Goal: Task Accomplishment & Management: Manage account settings

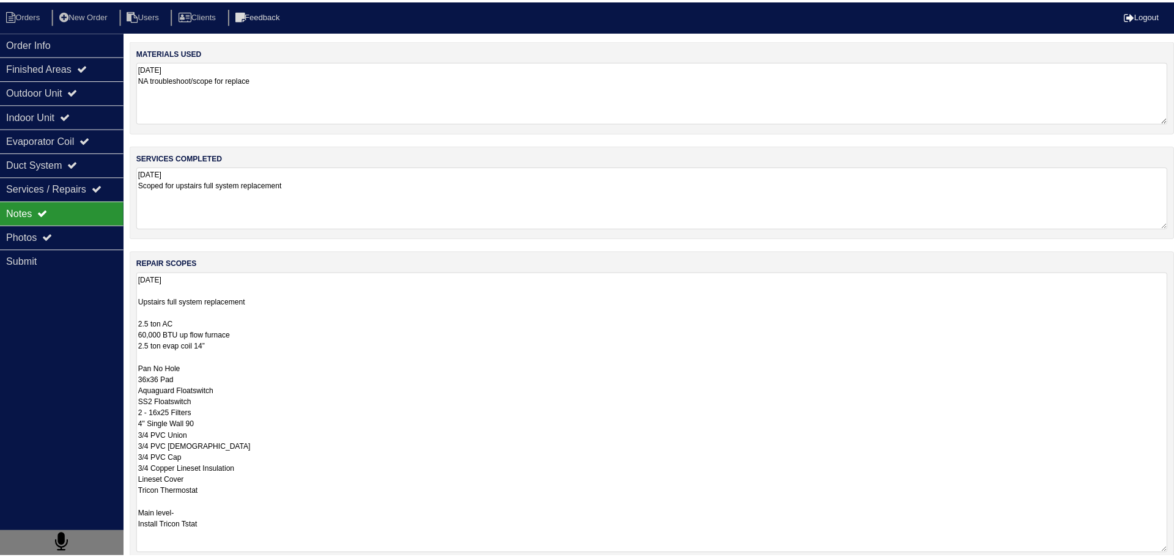
scroll to position [1, 0]
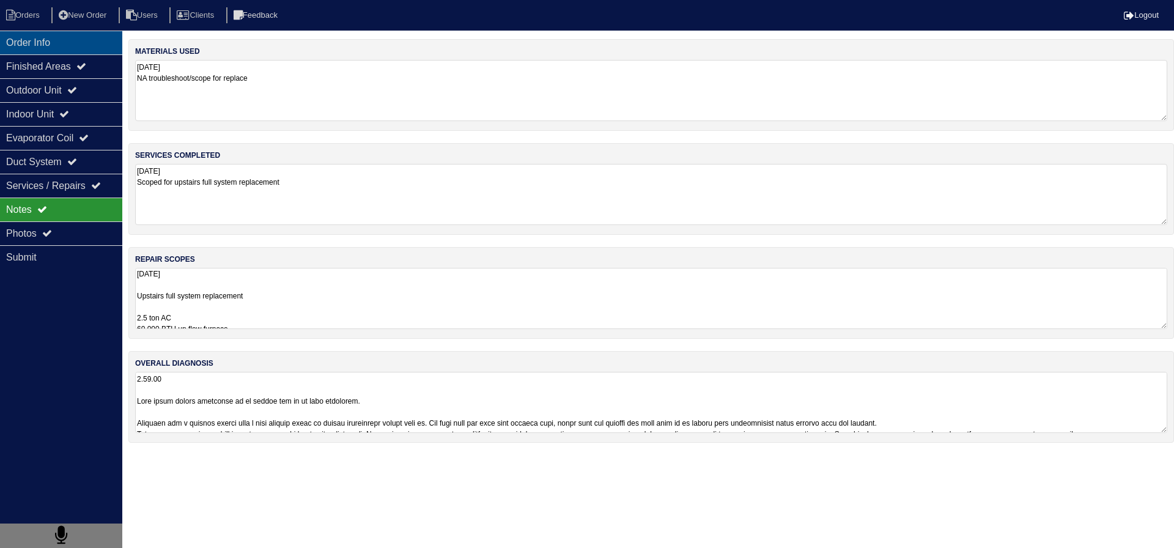
drag, startPoint x: 20, startPoint y: 47, endPoint x: 20, endPoint y: 37, distance: 10.4
click at [20, 47] on div "Order Info" at bounding box center [61, 43] width 122 height 24
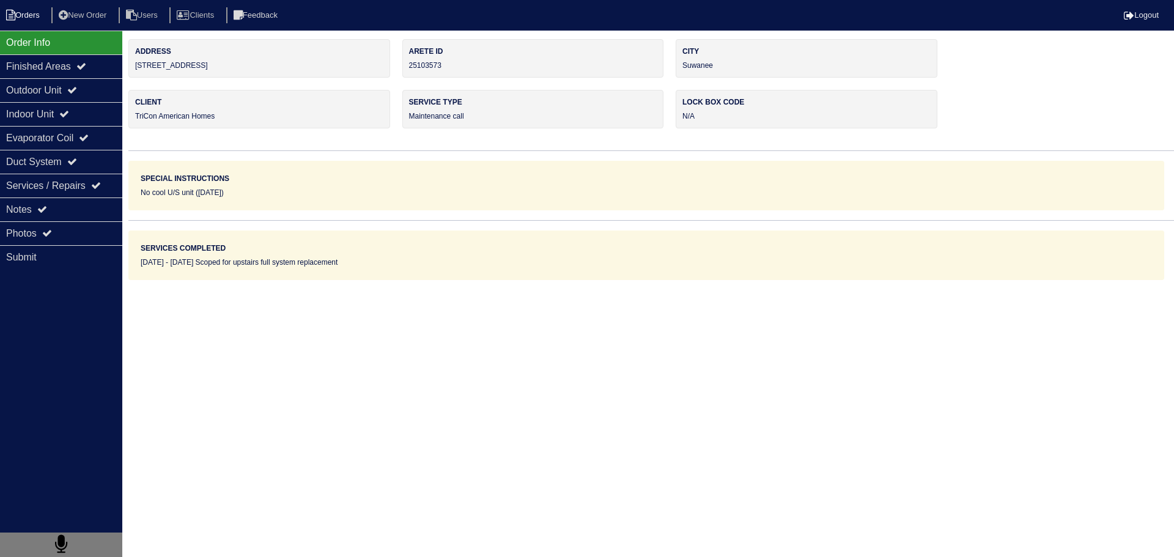
click at [19, 21] on li "Orders" at bounding box center [25, 15] width 50 height 17
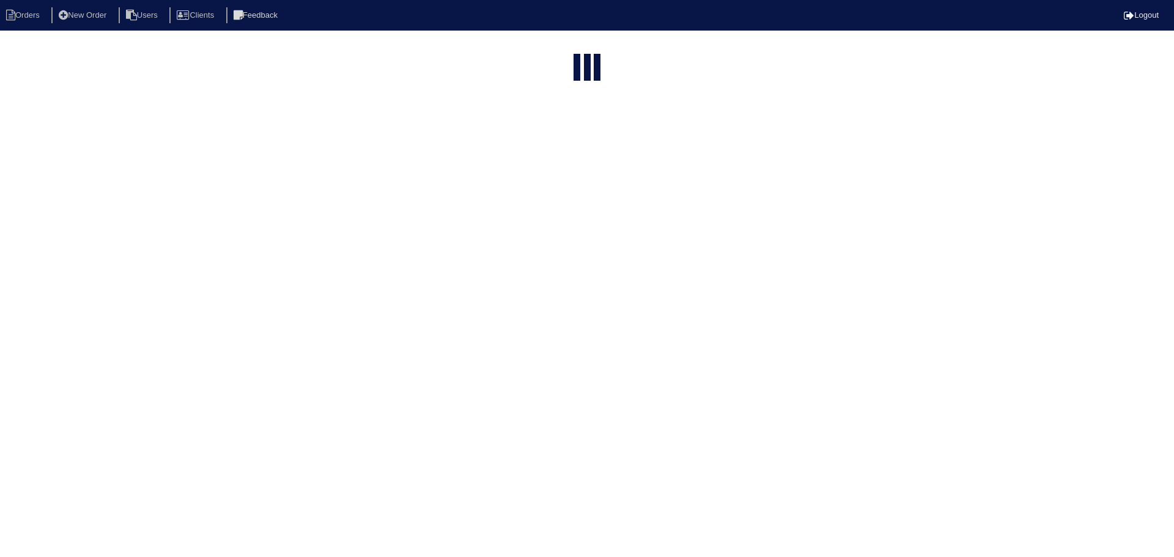
select select "15"
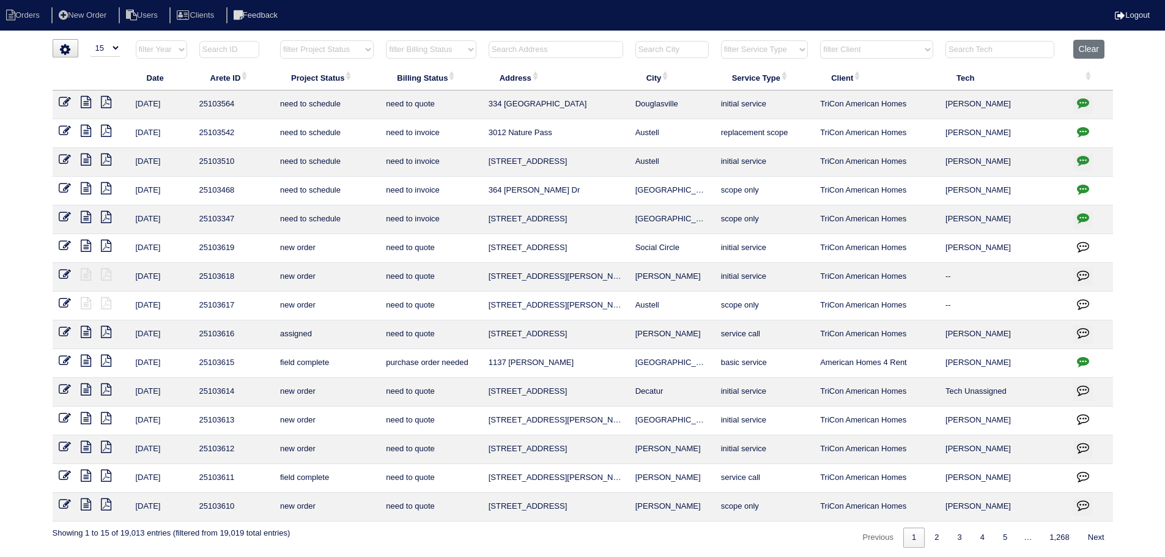
click at [582, 56] on input "text" at bounding box center [556, 49] width 135 height 17
type input "1"
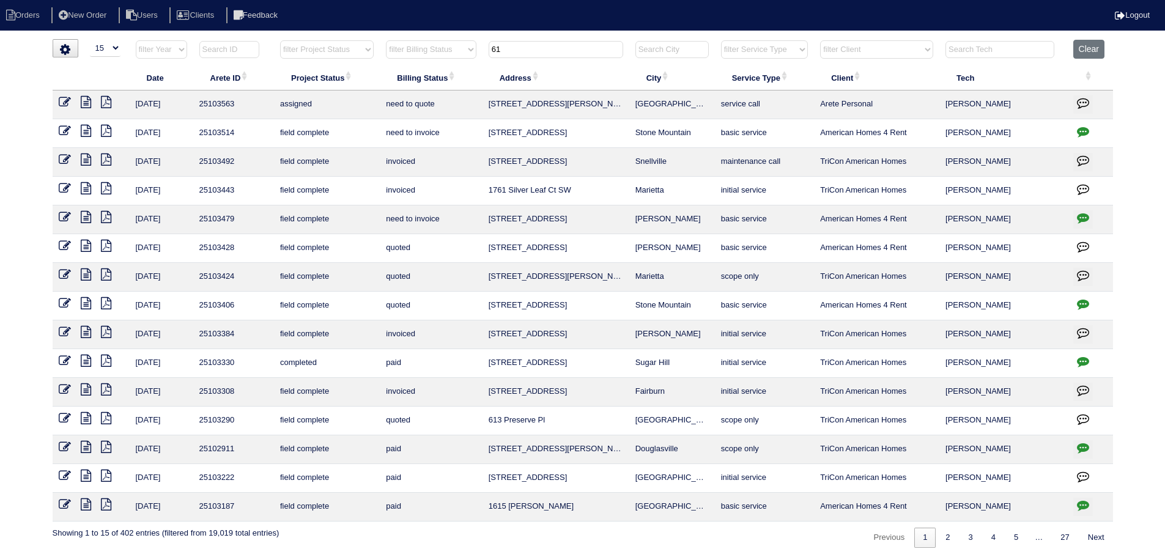
type input "61"
click at [67, 100] on icon at bounding box center [65, 102] width 12 height 12
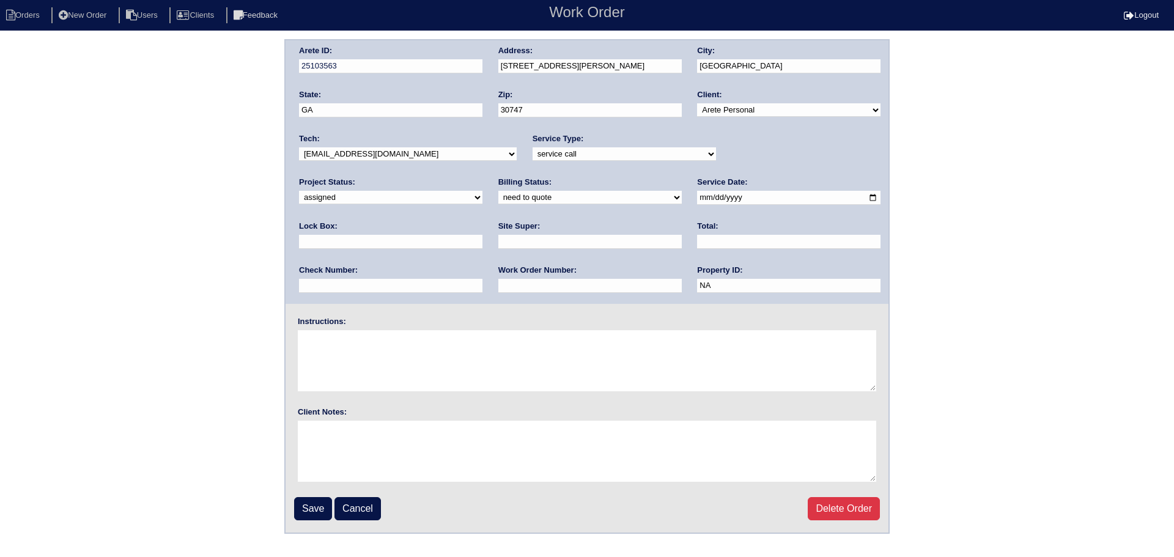
click at [697, 198] on input "2025-09-26" at bounding box center [788, 198] width 183 height 14
click at [483, 191] on select "new order assigned in progress field complete need to schedule admin review arc…" at bounding box center [390, 197] width 183 height 13
select select "field complete"
click at [483, 191] on select "new order assigned in progress field complete need to schedule admin review arc…" at bounding box center [390, 197] width 183 height 13
click at [305, 505] on input "Save" at bounding box center [313, 508] width 38 height 23
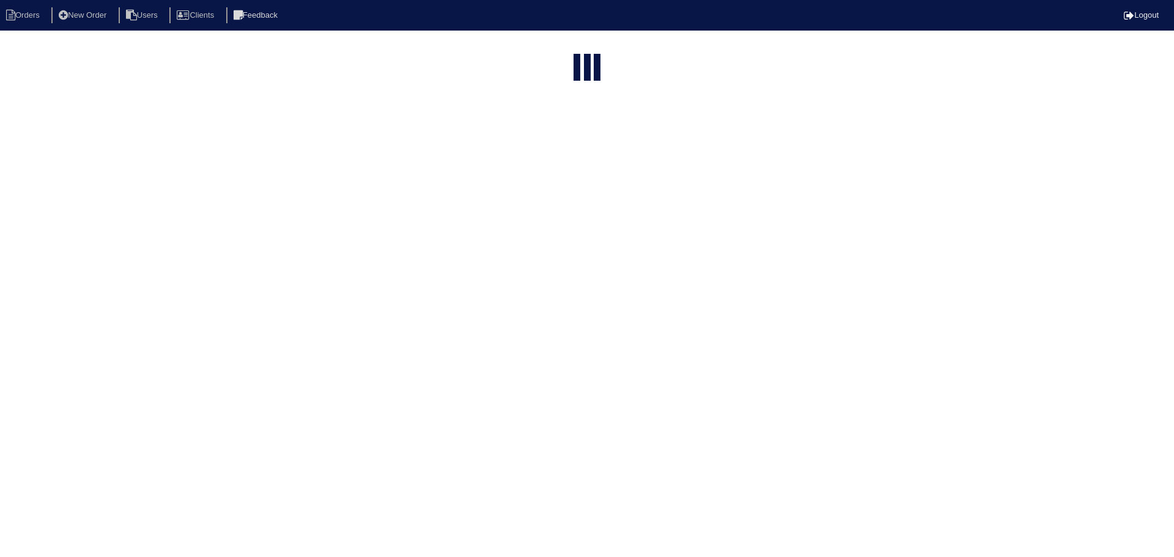
select select "15"
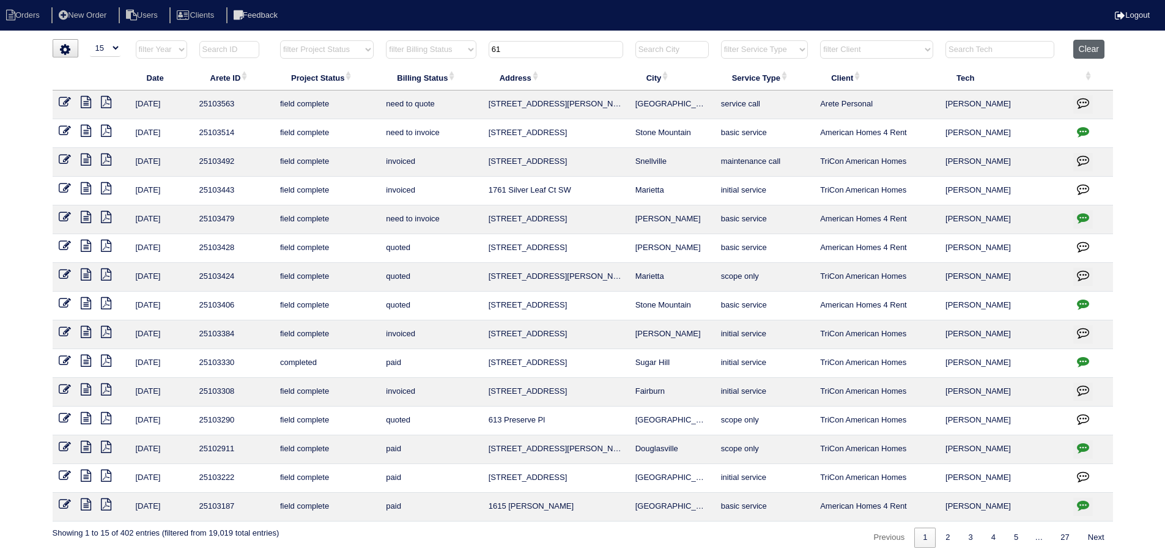
click at [1085, 50] on button "Clear" at bounding box center [1088, 49] width 31 height 19
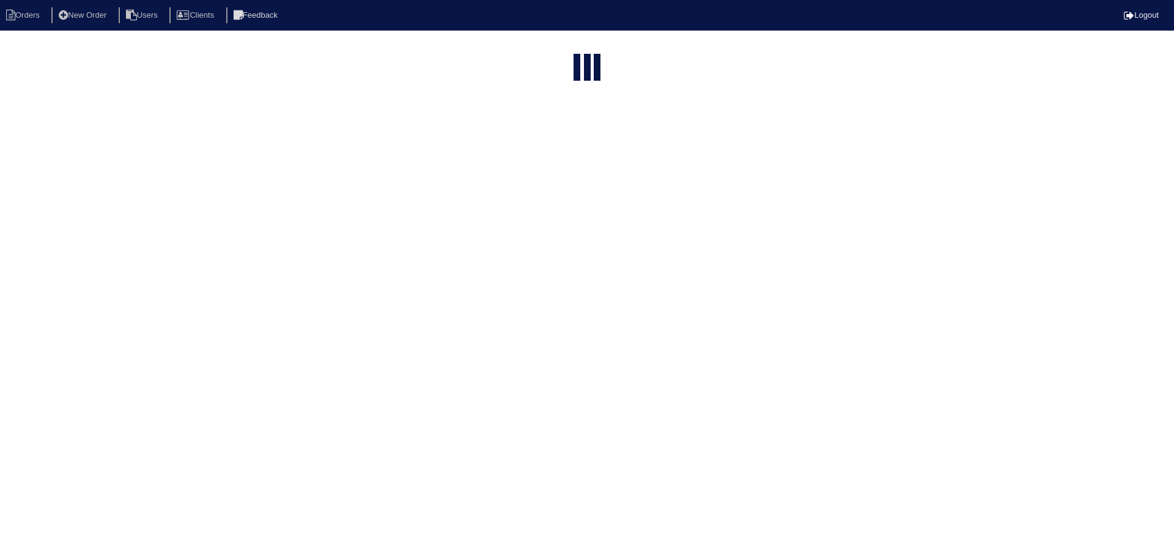
select select "15"
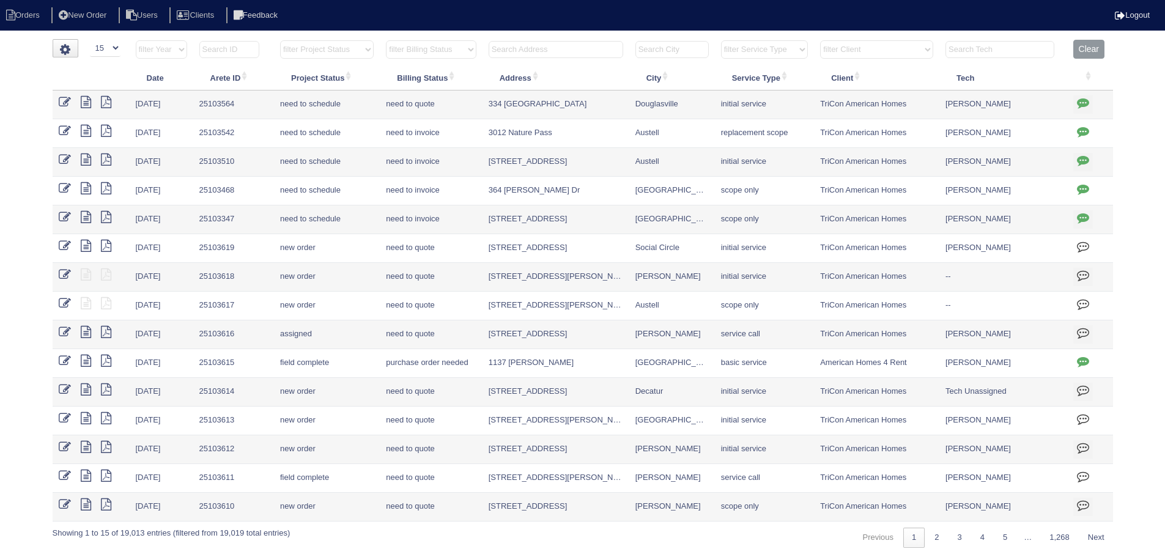
click at [330, 54] on select "filter Project Status -- Any Project Status -- new order assigned in progress f…" at bounding box center [327, 49] width 94 height 18
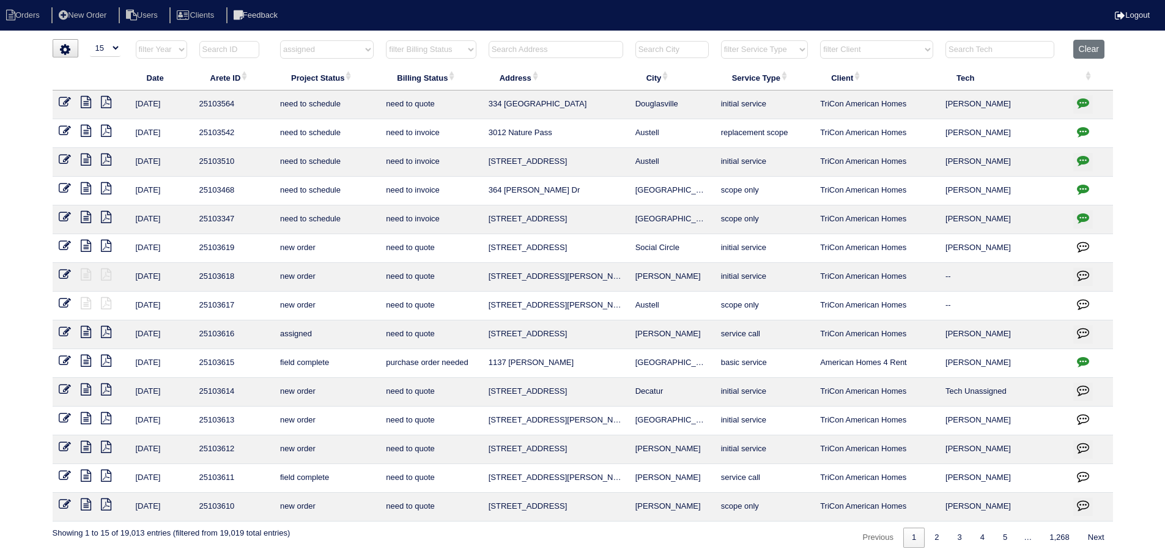
click at [280, 40] on select "filter Project Status -- Any Project Status -- new order assigned in progress f…" at bounding box center [327, 49] width 94 height 18
select select "assigned"
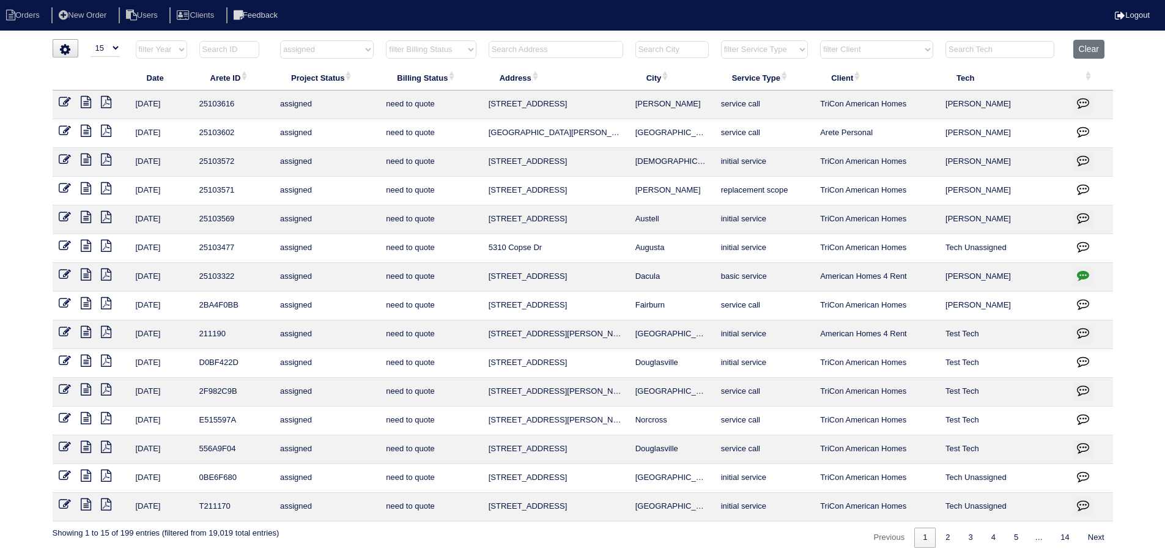
click at [81, 99] on icon at bounding box center [86, 102] width 10 height 12
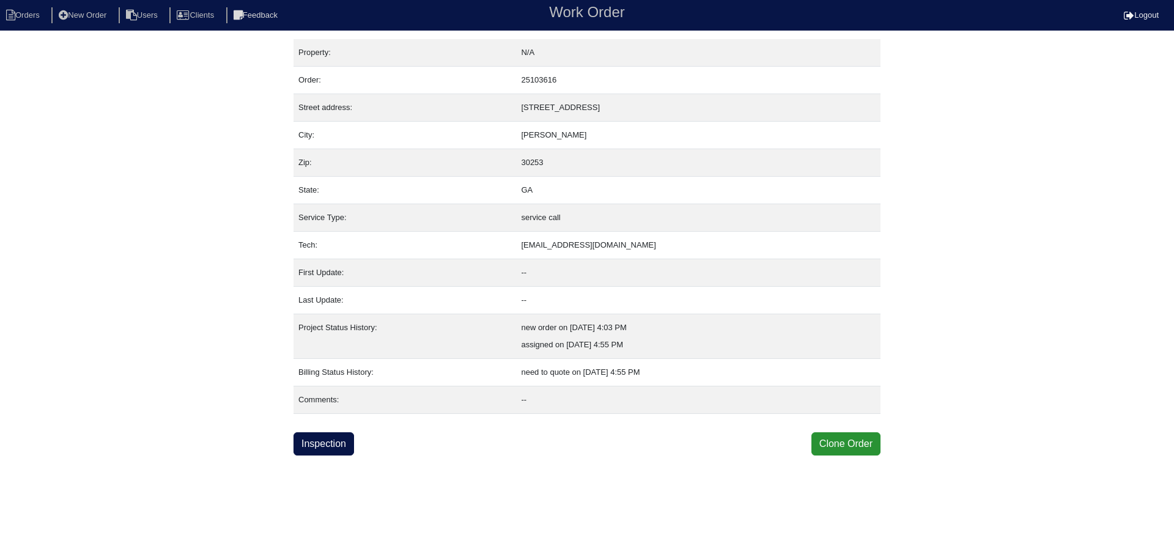
click at [313, 456] on html "Orders New Order Users Clients Feedback Work Order Logout Work Order Orders New…" at bounding box center [587, 228] width 1174 height 456
click at [317, 442] on link "Inspection" at bounding box center [324, 443] width 61 height 23
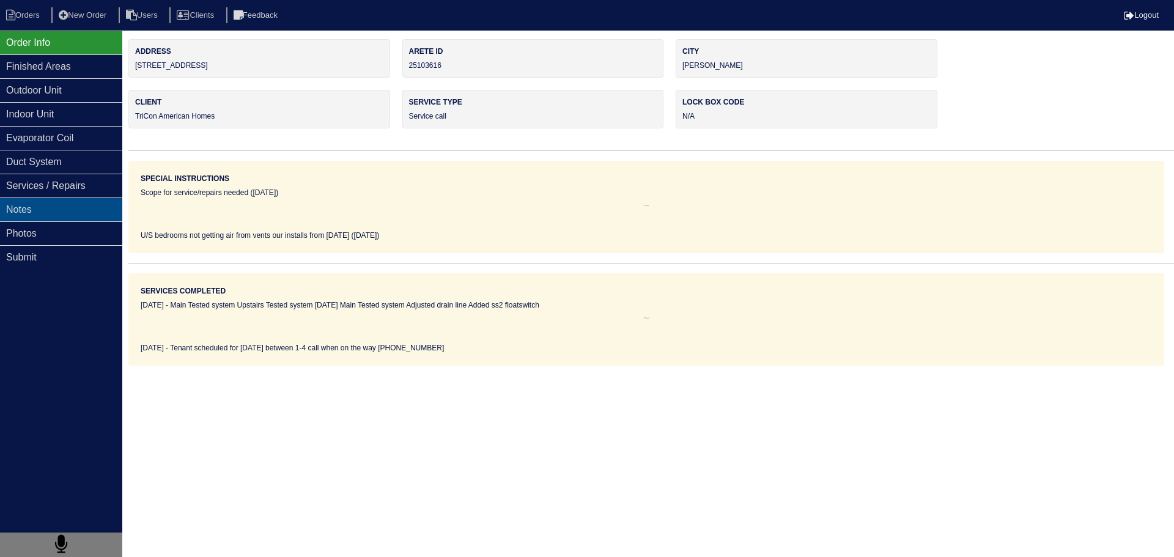
click at [70, 211] on div "Notes" at bounding box center [61, 210] width 122 height 24
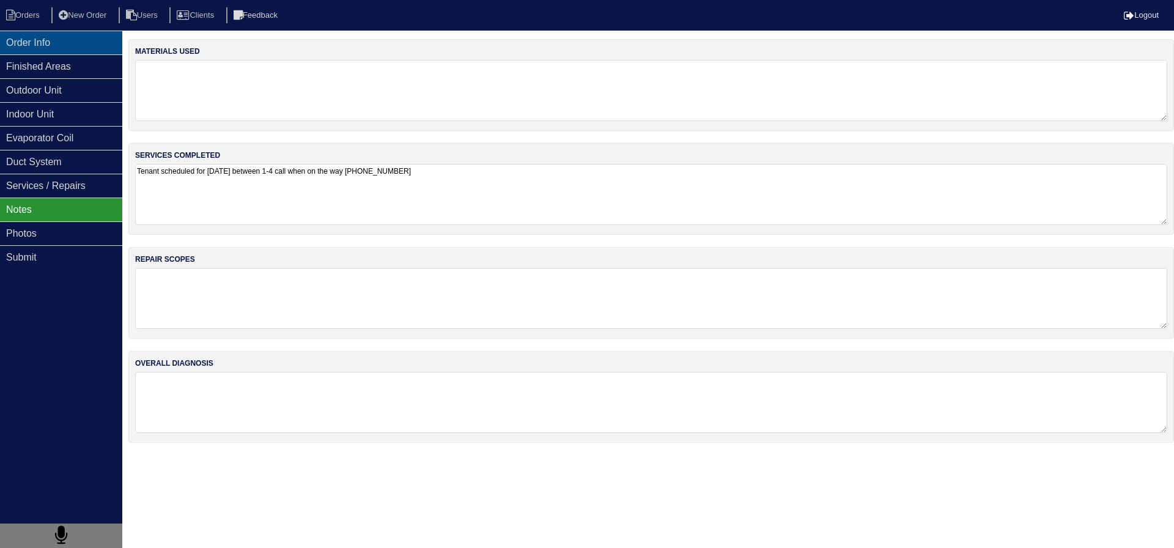
click at [68, 43] on div "Order Info" at bounding box center [61, 43] width 122 height 24
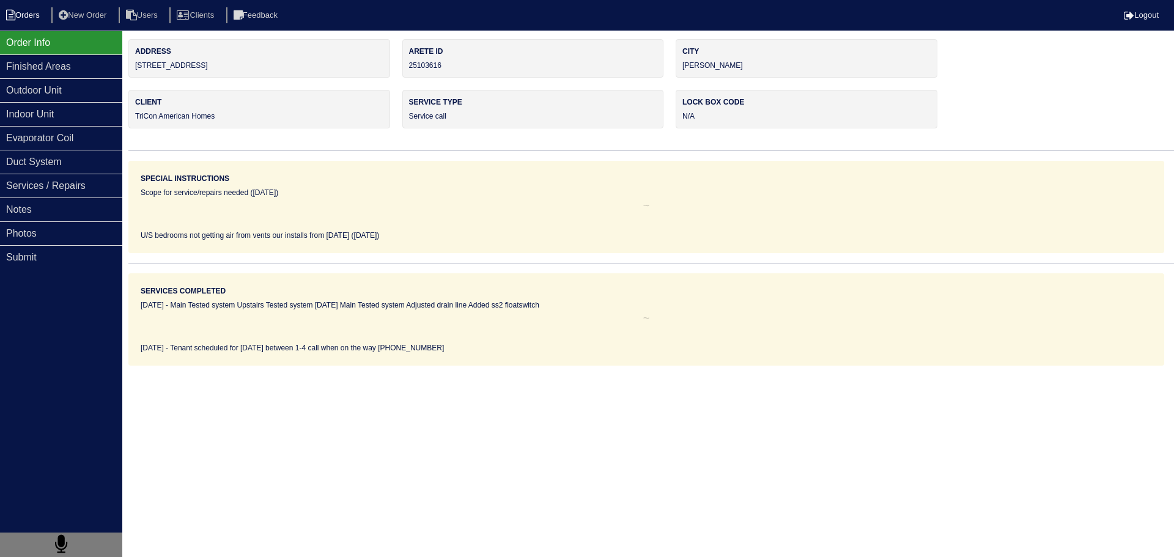
click at [36, 17] on li "Orders" at bounding box center [25, 15] width 50 height 17
select select "15"
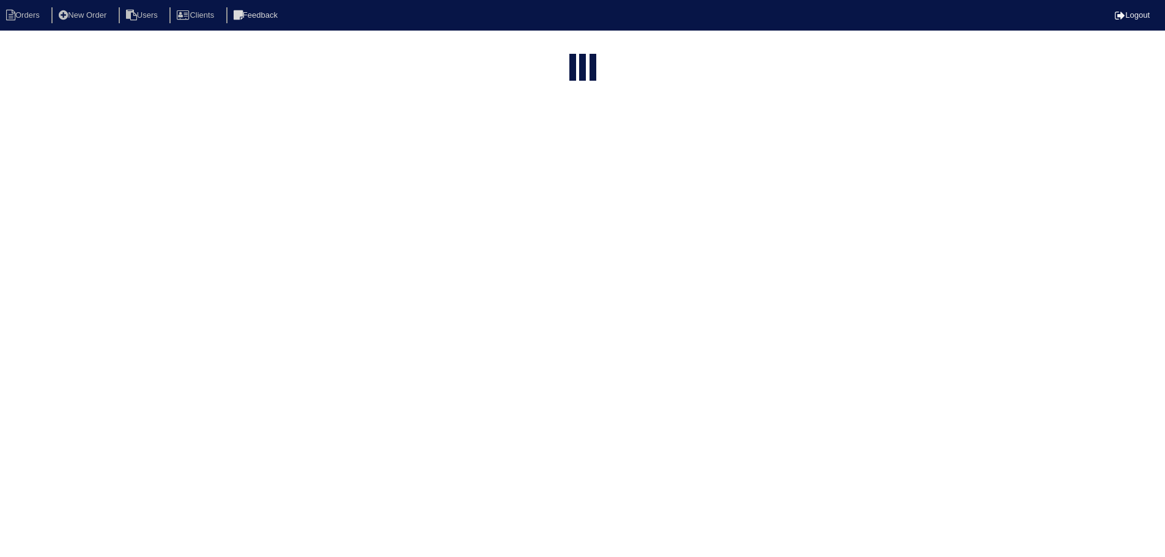
select select "assigned"
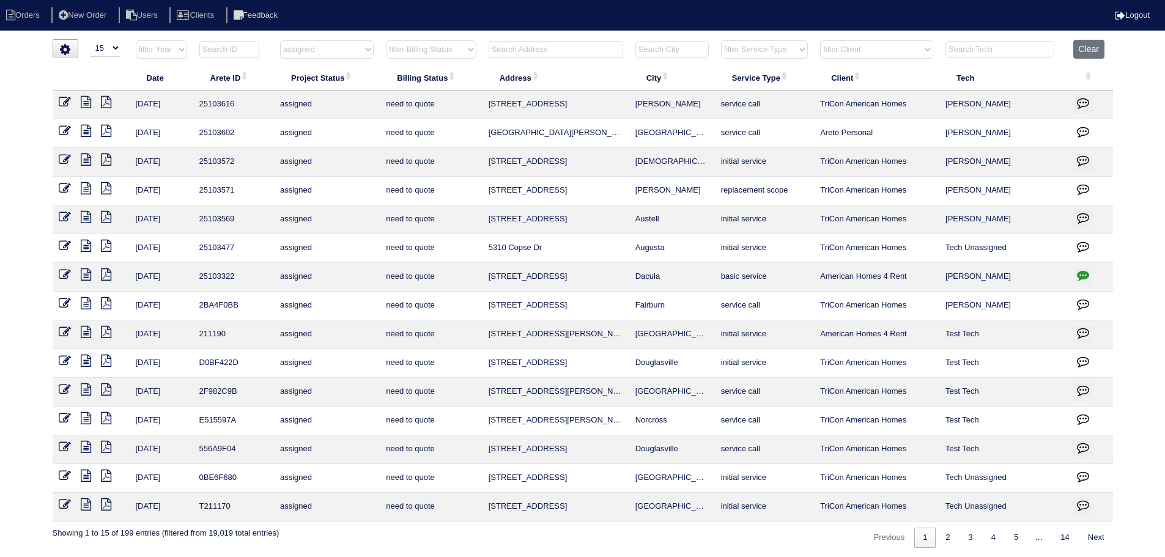
drag, startPoint x: 679, startPoint y: 220, endPoint x: 459, endPoint y: 220, distance: 219.5
click at [459, 220] on tr "9/30/25 25103569 assigned need to quote 5750 Westside Rd Austell initial servic…" at bounding box center [583, 219] width 1060 height 29
copy tr "5750 Westside Rd Austell"
drag, startPoint x: 1100, startPoint y: 40, endPoint x: 1067, endPoint y: 42, distance: 32.5
click at [1100, 40] on button "Clear" at bounding box center [1088, 49] width 31 height 19
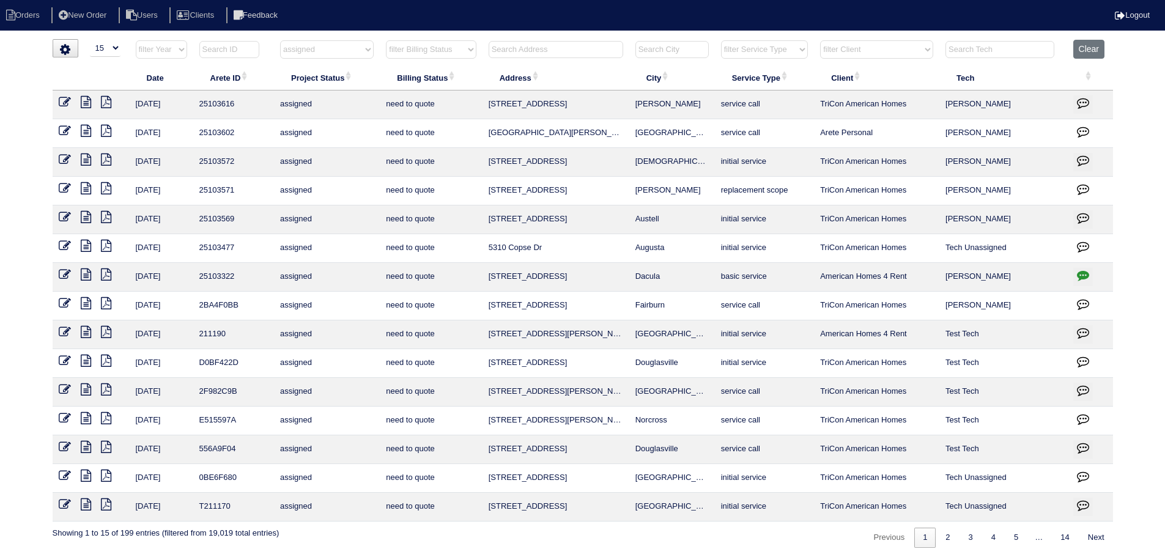
select select
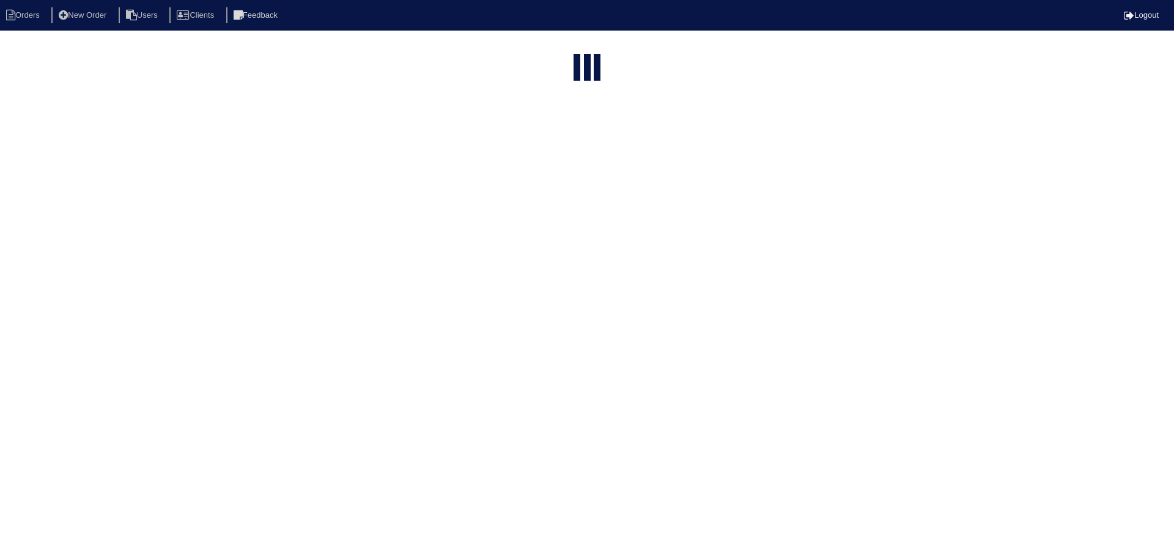
select select "15"
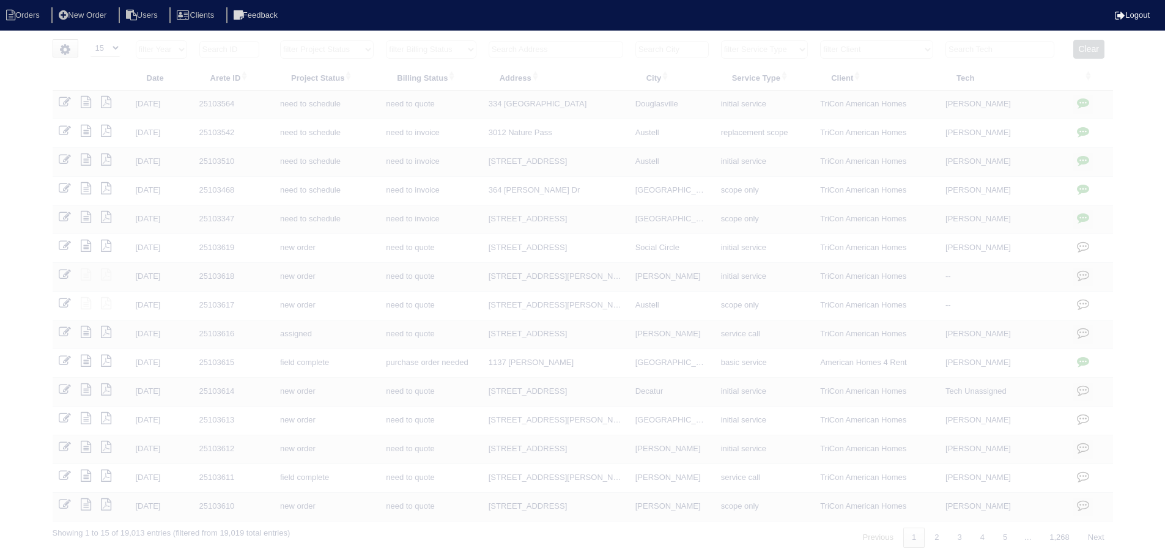
click at [775, 45] on select "filter Service Type -- Any Service Type -- initial service basic service mainte…" at bounding box center [764, 49] width 87 height 18
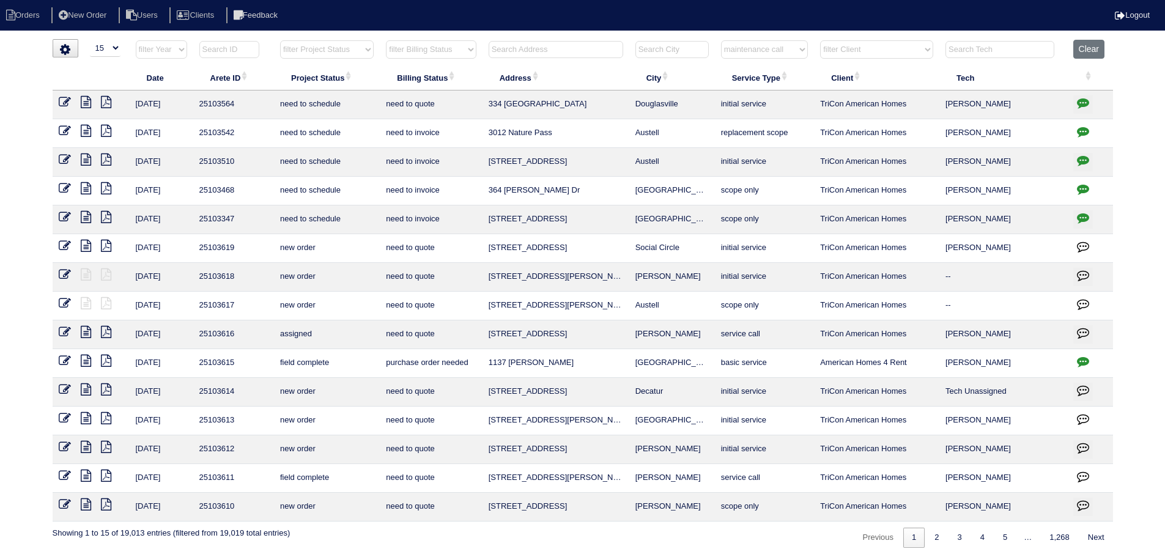
click at [722, 40] on select "filter Service Type -- Any Service Type -- initial service basic service mainte…" at bounding box center [764, 49] width 87 height 18
select select "maintenance call"
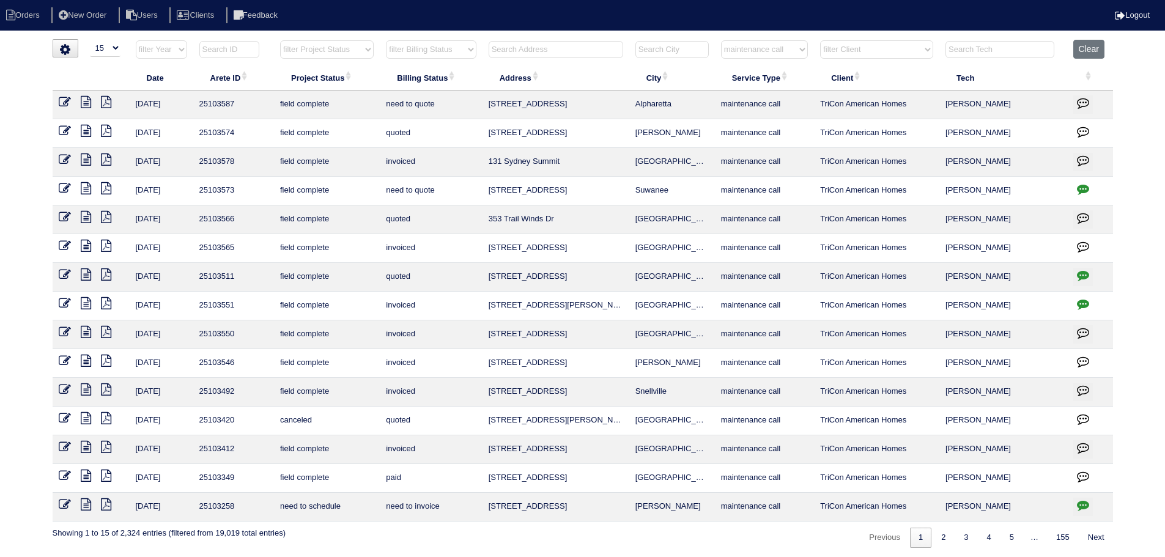
click at [88, 102] on icon at bounding box center [86, 102] width 10 height 12
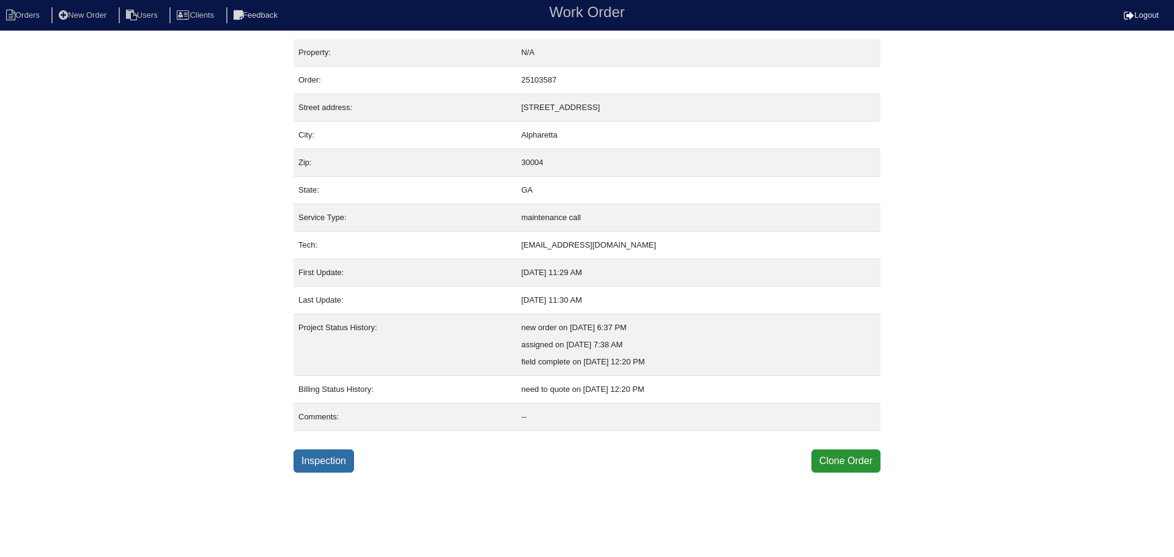
click at [316, 454] on link "Inspection" at bounding box center [324, 460] width 61 height 23
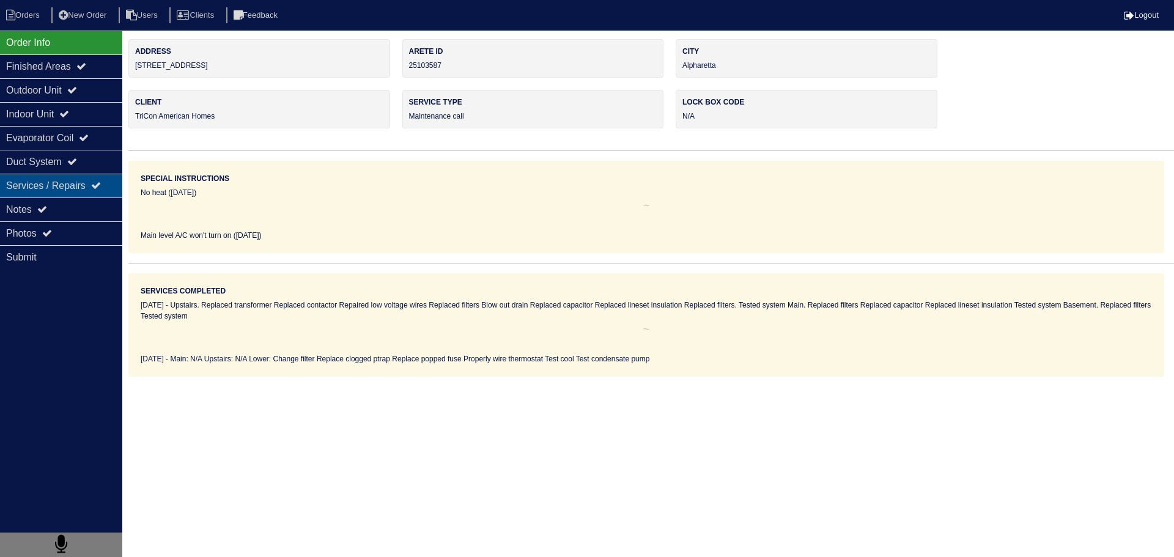
click at [101, 185] on icon at bounding box center [96, 185] width 10 height 10
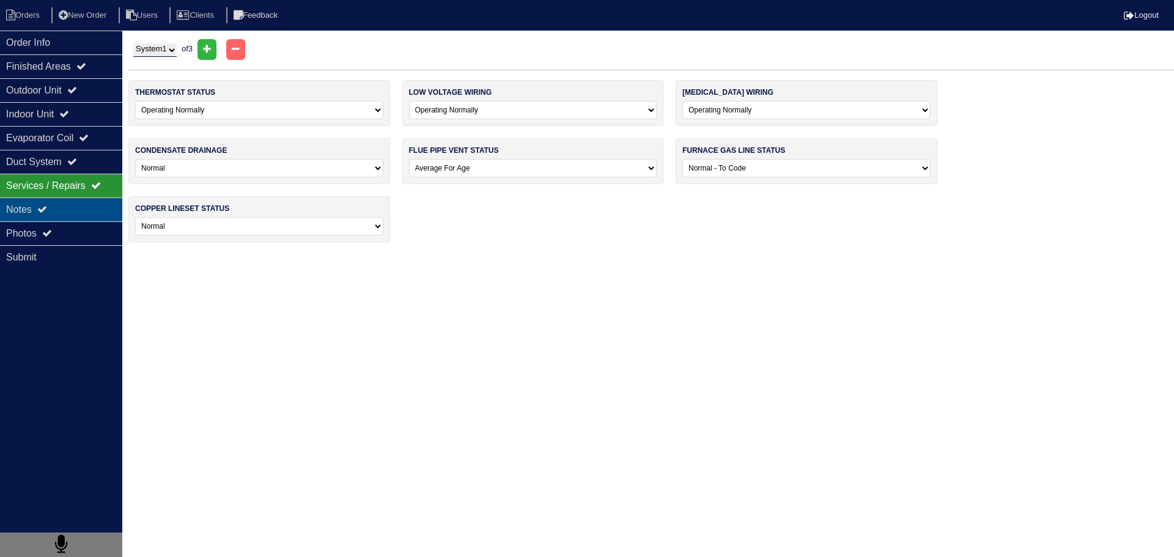
click at [92, 202] on div "Notes" at bounding box center [61, 210] width 122 height 24
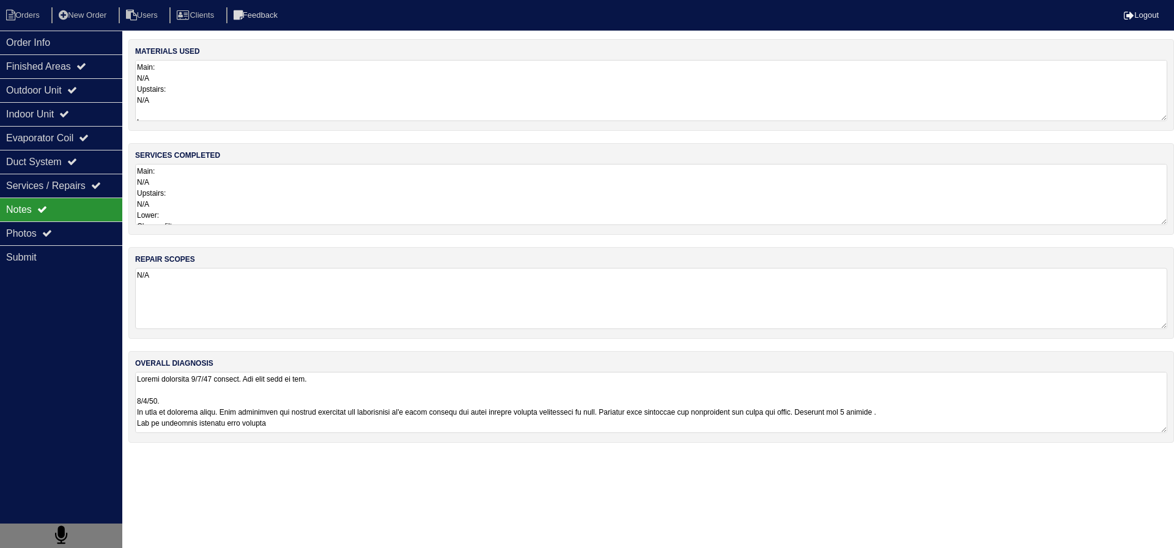
click at [267, 195] on textarea "Main: N/A Upstairs: N/A Lower: Change filter Replace clogged ptrap Replace popp…" at bounding box center [651, 194] width 1032 height 61
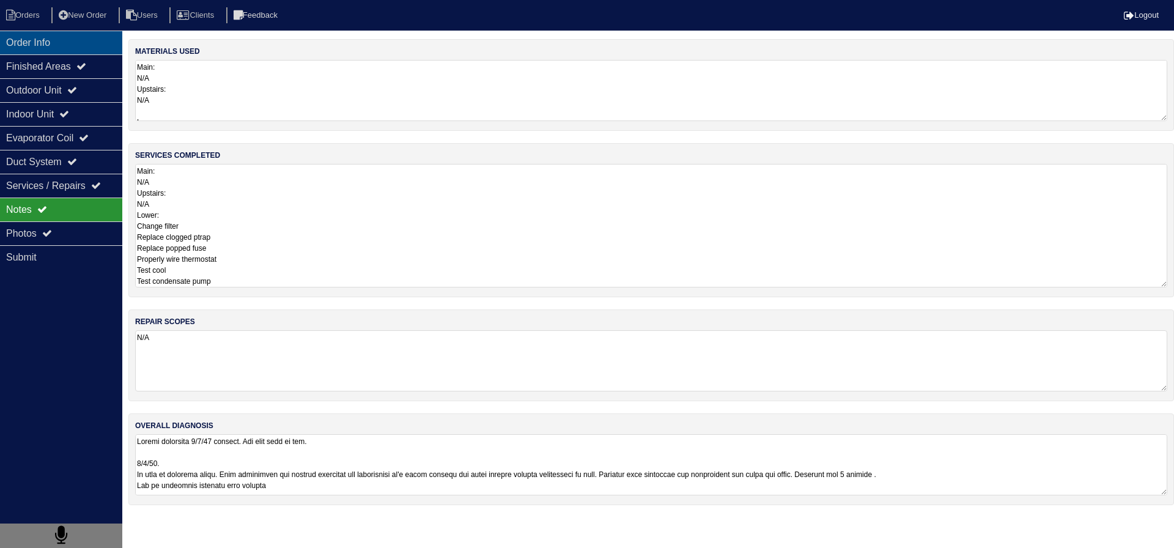
click at [74, 46] on div "Order Info" at bounding box center [61, 43] width 122 height 24
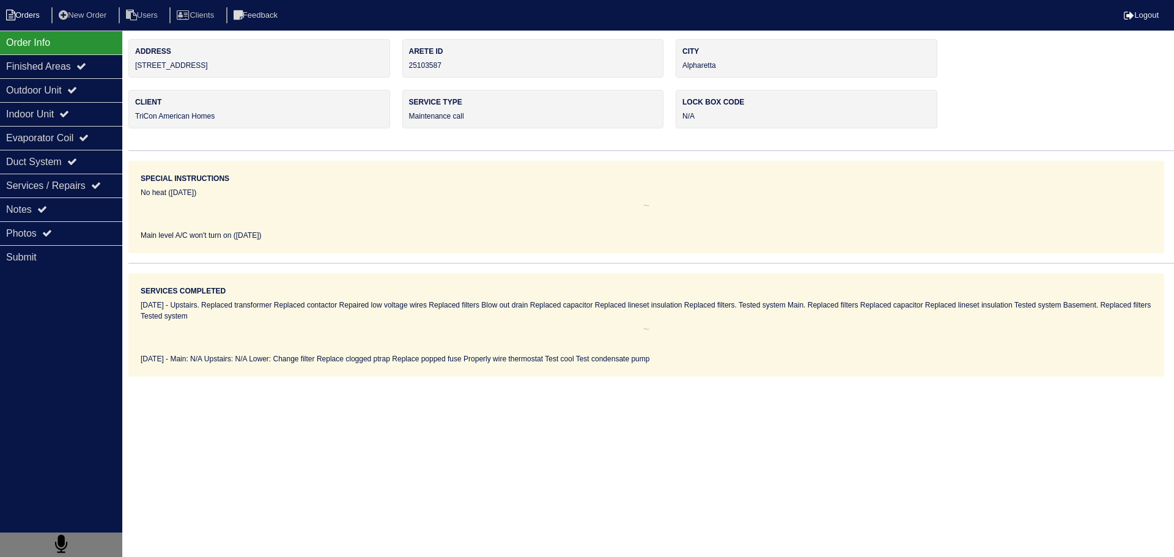
click at [20, 21] on li "Orders" at bounding box center [25, 15] width 50 height 17
select select "15"
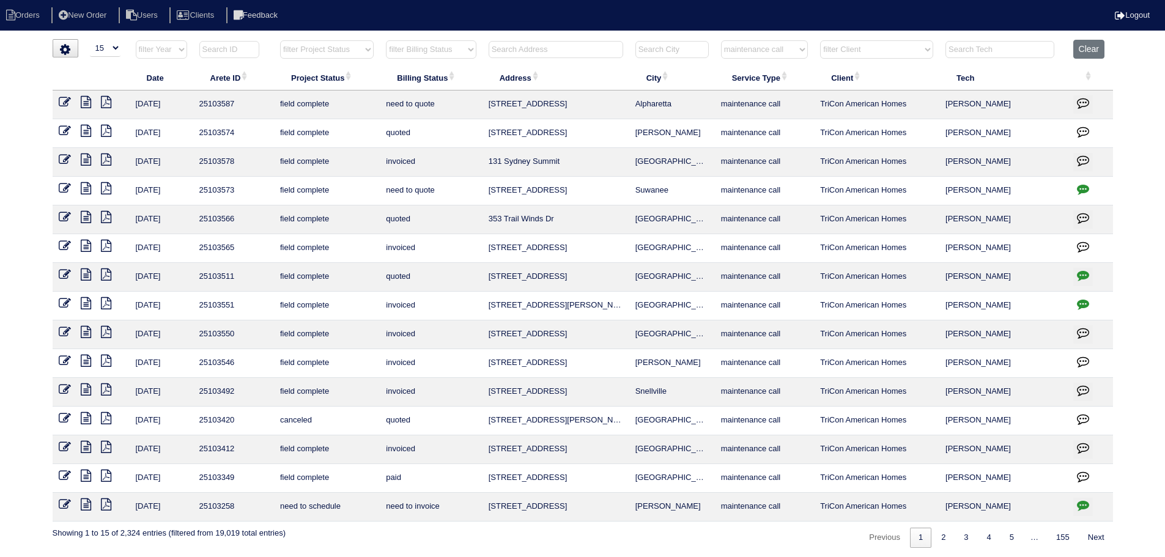
click at [749, 47] on select "filter Service Type -- Any Service Type -- initial service basic service mainte…" at bounding box center [764, 49] width 87 height 18
click at [722, 40] on select "filter Service Type -- Any Service Type -- initial service basic service mainte…" at bounding box center [764, 49] width 87 height 18
select select "service call"
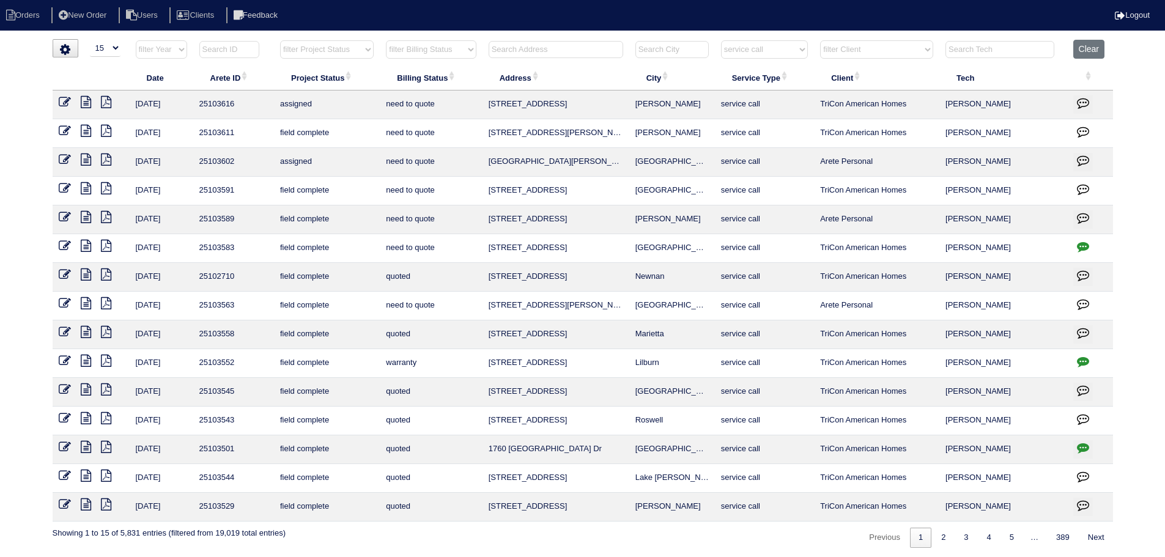
click at [86, 188] on icon at bounding box center [86, 188] width 10 height 12
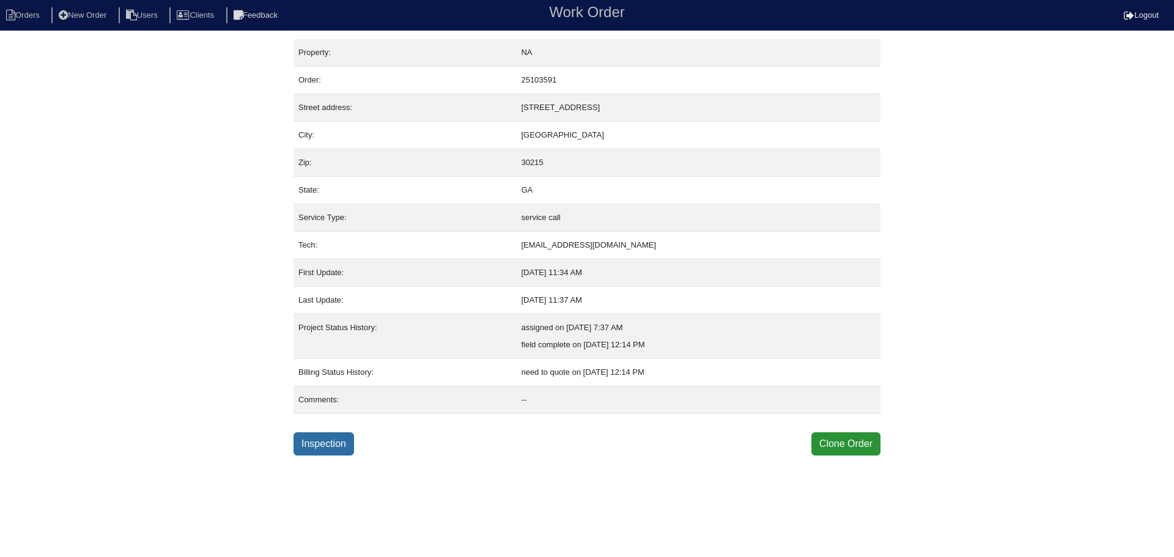
click at [331, 442] on link "Inspection" at bounding box center [324, 443] width 61 height 23
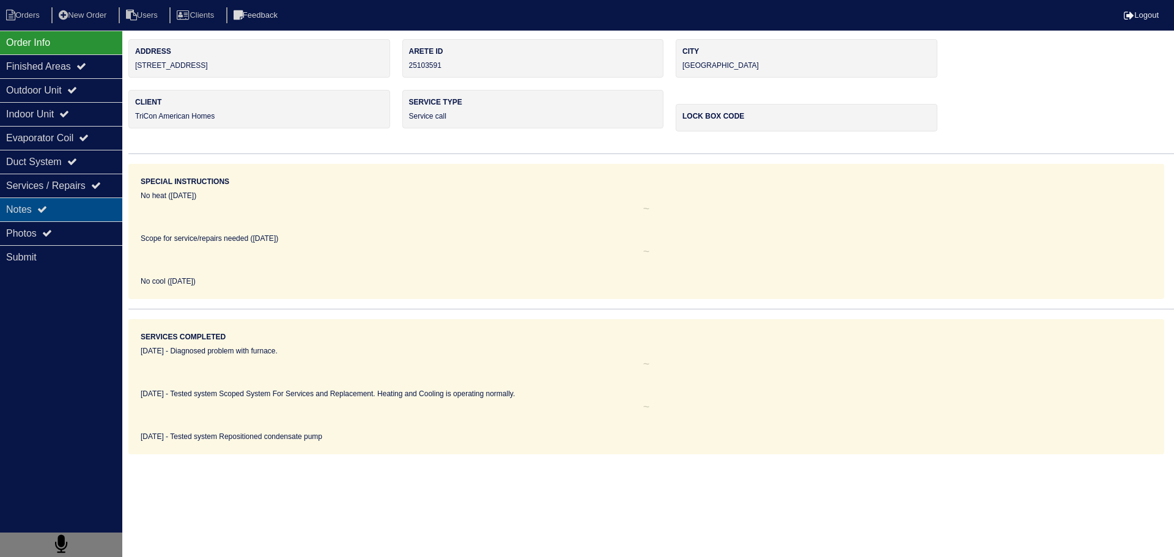
click at [83, 210] on div "Notes" at bounding box center [61, 210] width 122 height 24
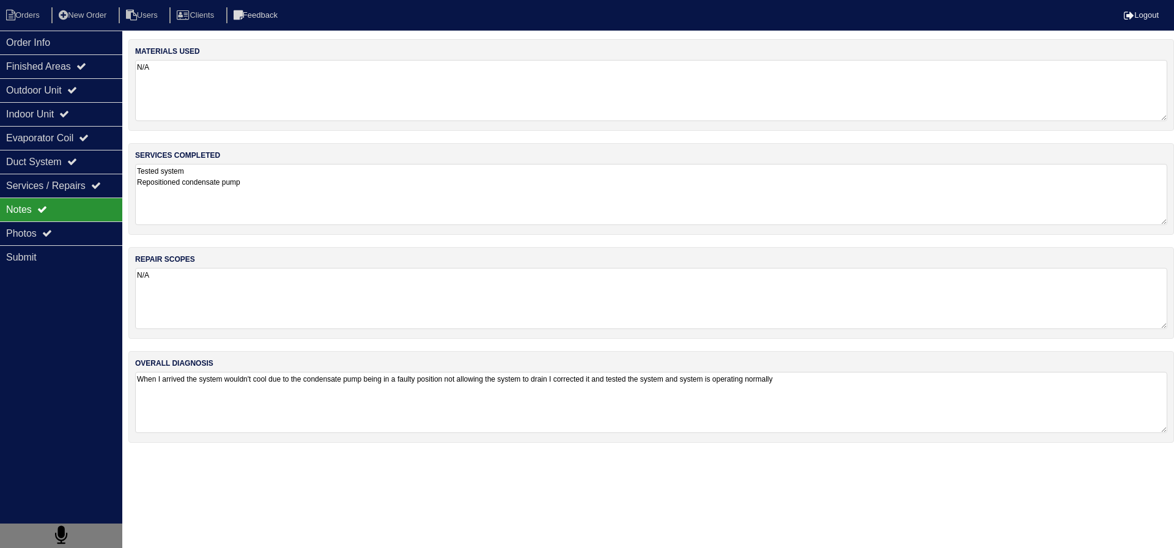
click at [251, 192] on textarea "Tested system Repositioned condensate pump" at bounding box center [651, 194] width 1032 height 61
click at [95, 48] on div "Order Info" at bounding box center [61, 43] width 122 height 24
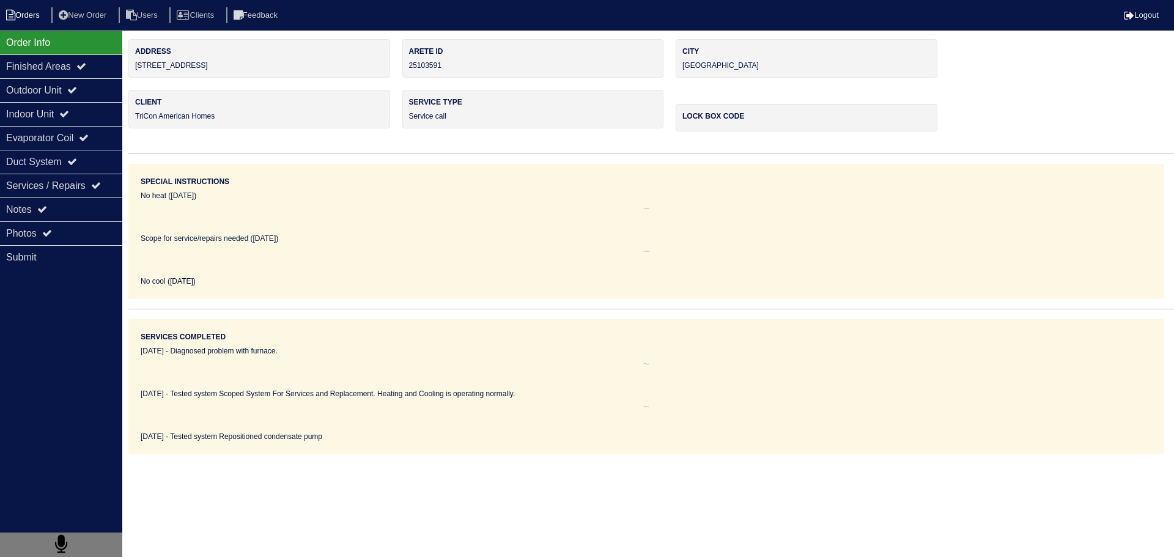
click at [26, 10] on li "Orders" at bounding box center [25, 15] width 50 height 17
select select "15"
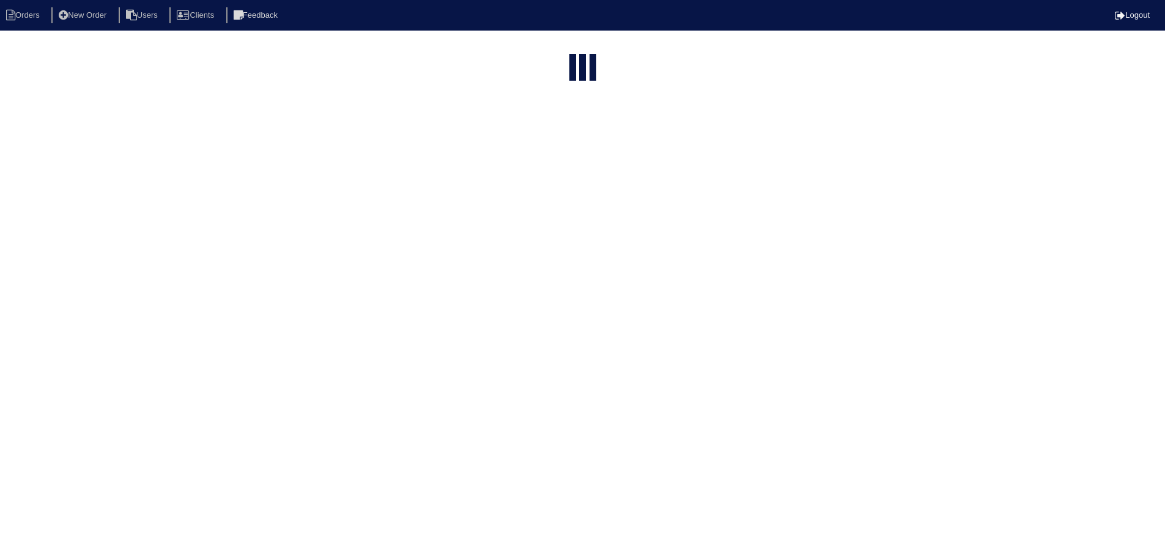
select select "service call"
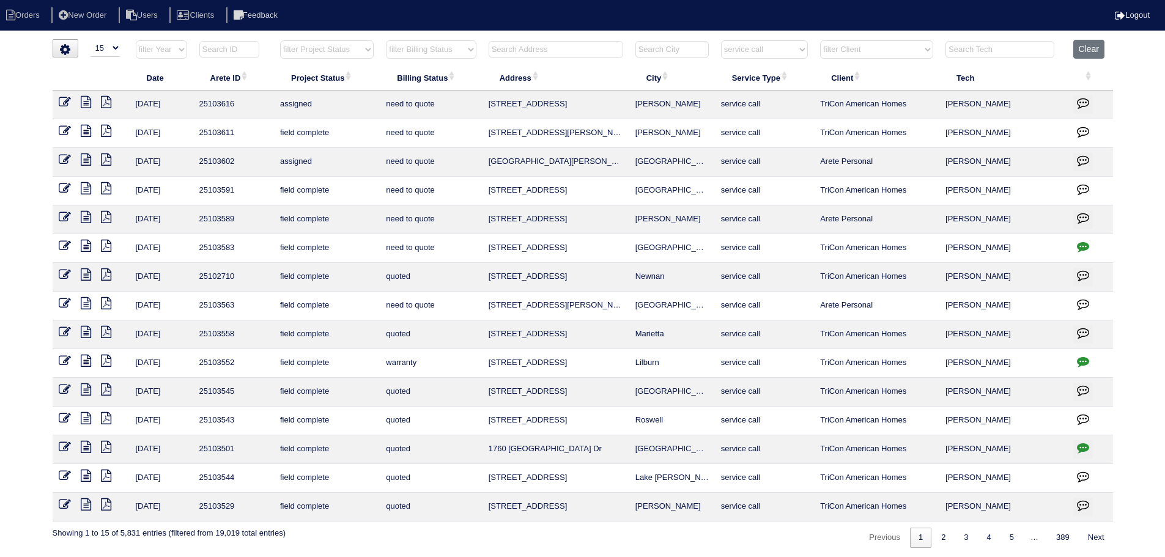
click at [86, 128] on icon at bounding box center [86, 131] width 10 height 12
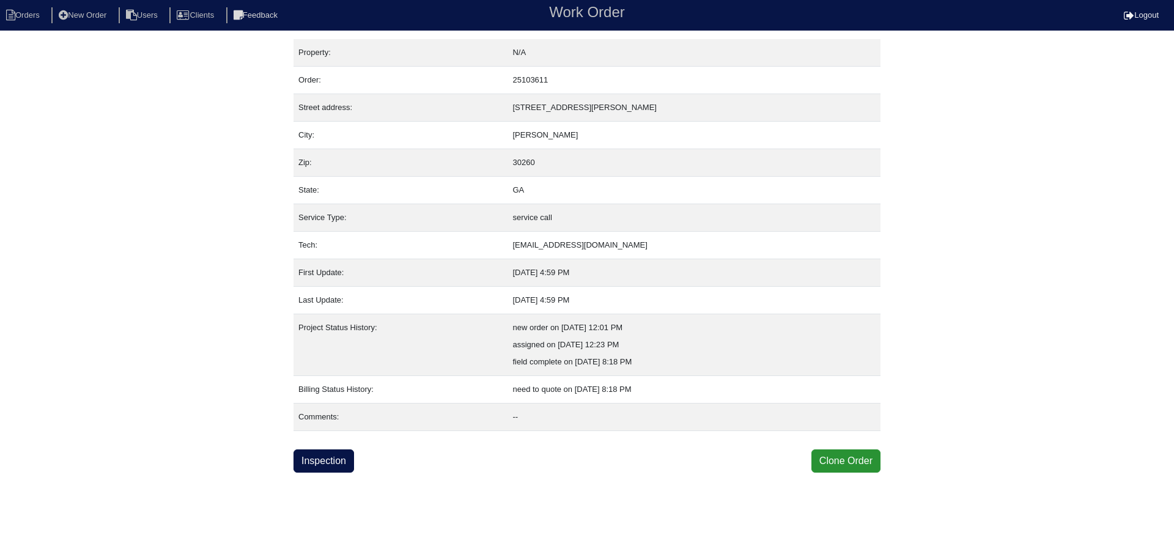
click at [338, 445] on div "Property: N/A Order: 25103611 Street address: [STREET_ADDRESS][PERSON_NAME] Cit…" at bounding box center [587, 256] width 587 height 434
click at [338, 450] on link "Inspection" at bounding box center [324, 460] width 61 height 23
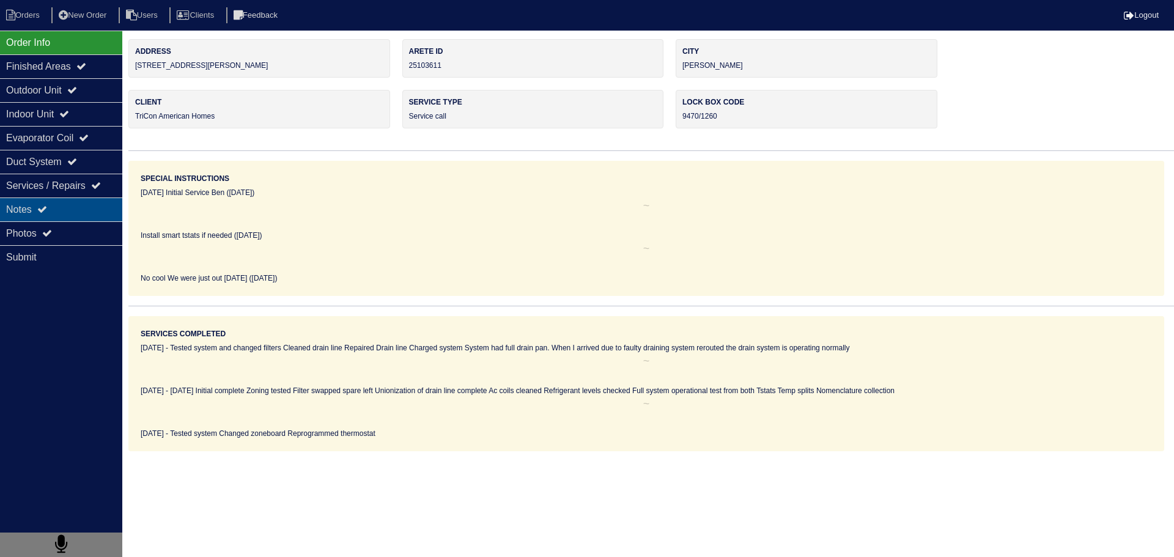
click at [92, 206] on div "Notes" at bounding box center [61, 210] width 122 height 24
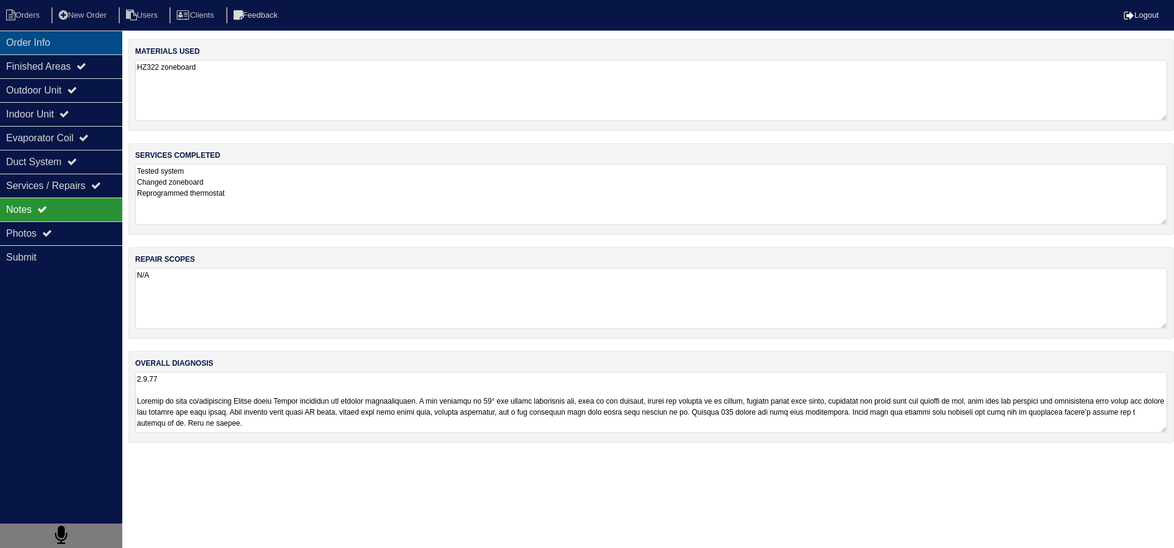
click at [56, 41] on div "Order Info" at bounding box center [61, 43] width 122 height 24
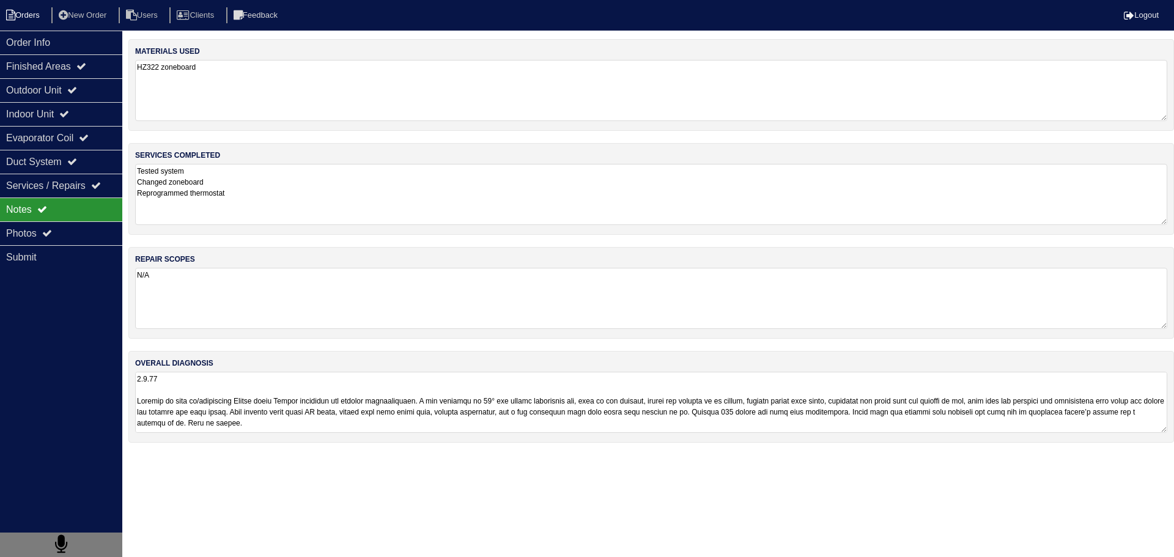
click at [37, 23] on li "Orders" at bounding box center [25, 15] width 50 height 17
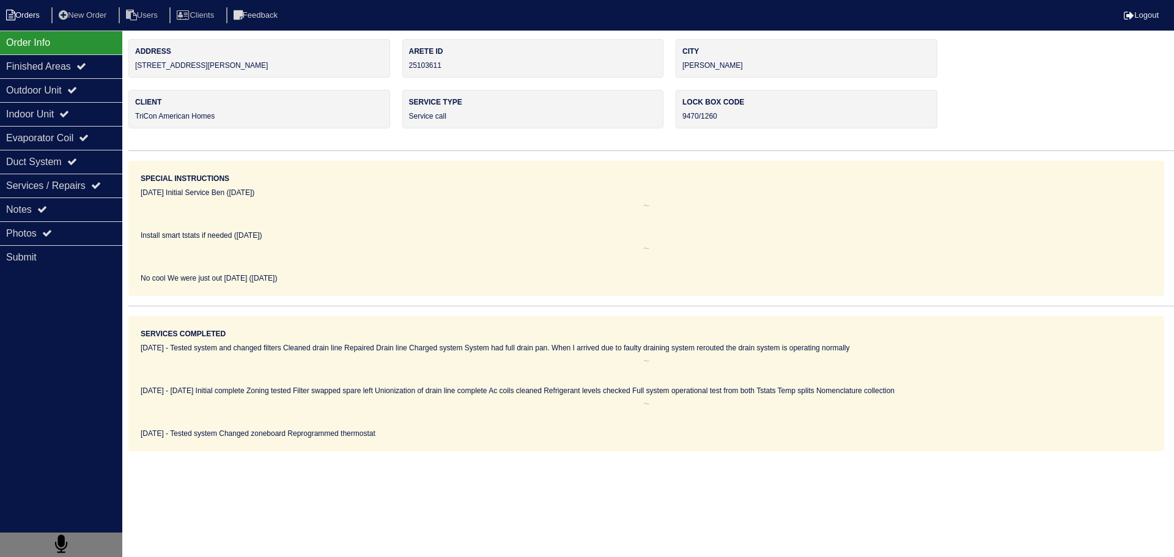
select select "15"
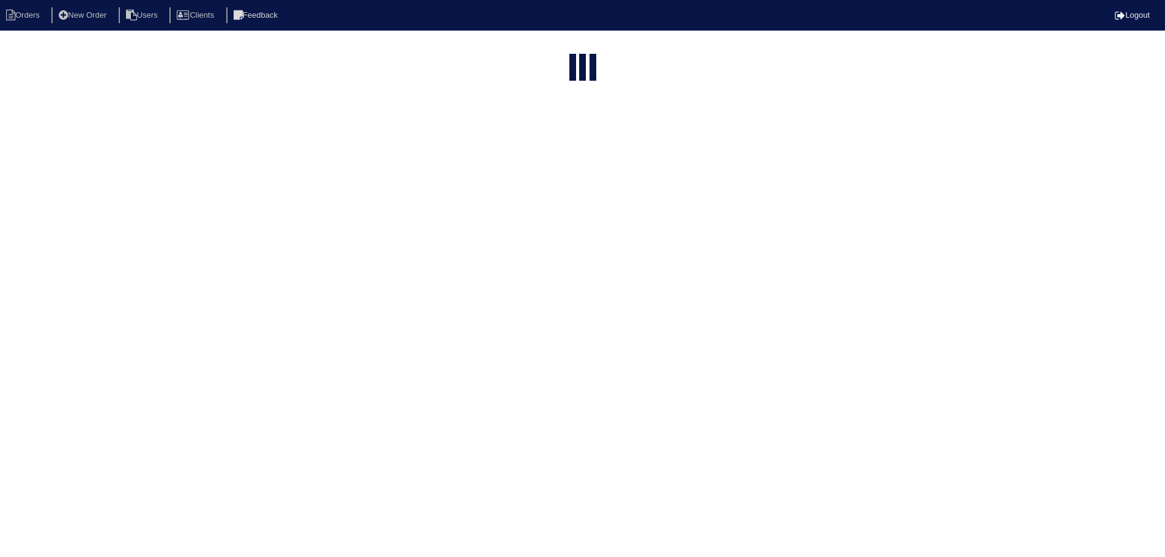
select select "service call"
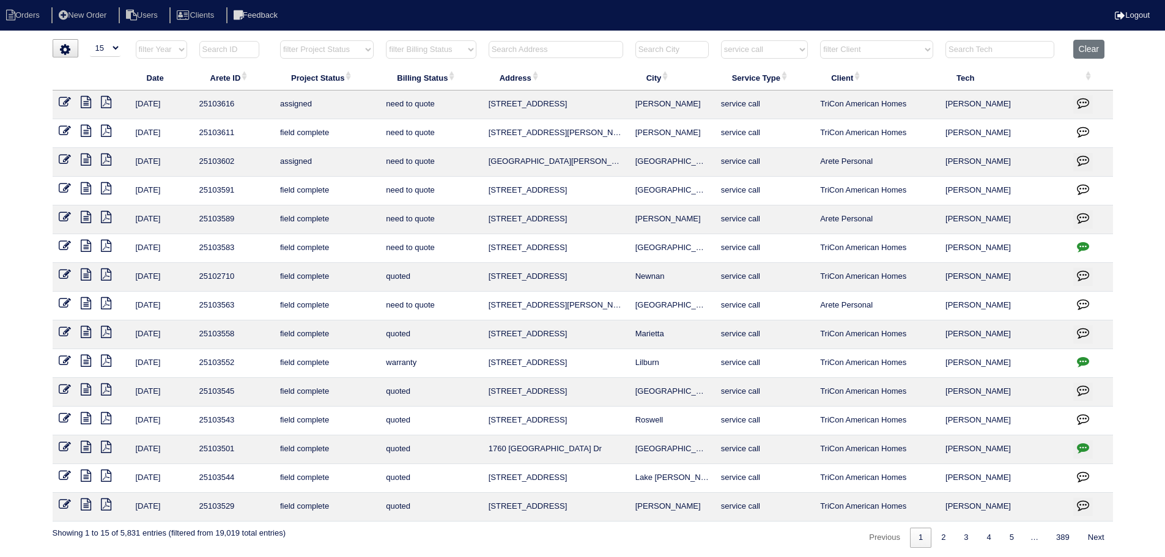
drag, startPoint x: 687, startPoint y: 97, endPoint x: 497, endPoint y: 103, distance: 189.7
click at [478, 107] on tr "9/30/25 25103616 assigned need to quote 333 Plymstock Dr McDonough service call…" at bounding box center [583, 105] width 1060 height 29
copy tr "333 Plymstock Dr McDonough"
click at [86, 102] on icon at bounding box center [86, 102] width 10 height 12
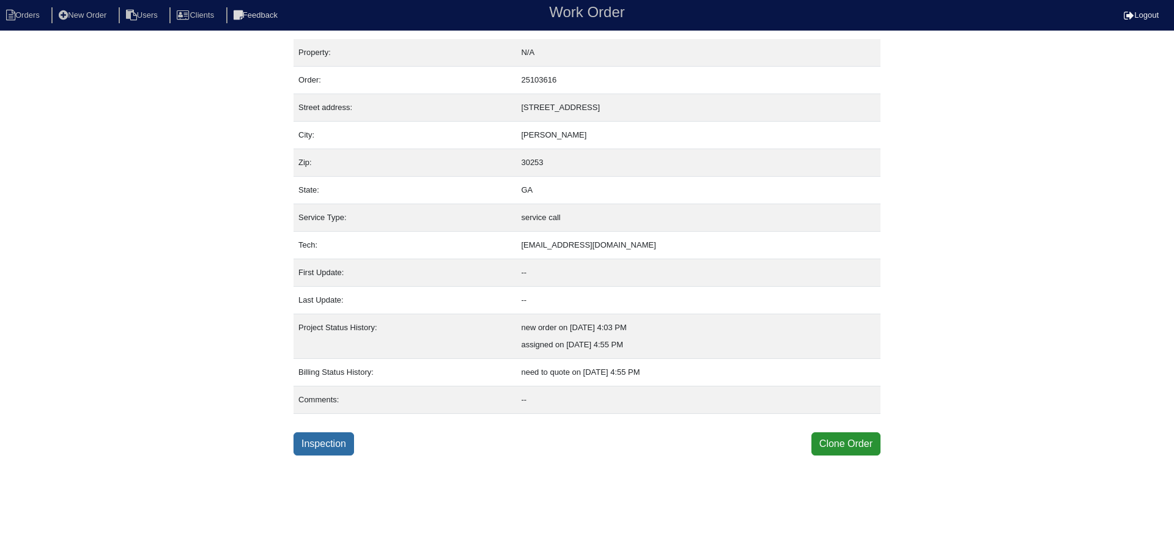
click at [336, 445] on link "Inspection" at bounding box center [324, 443] width 61 height 23
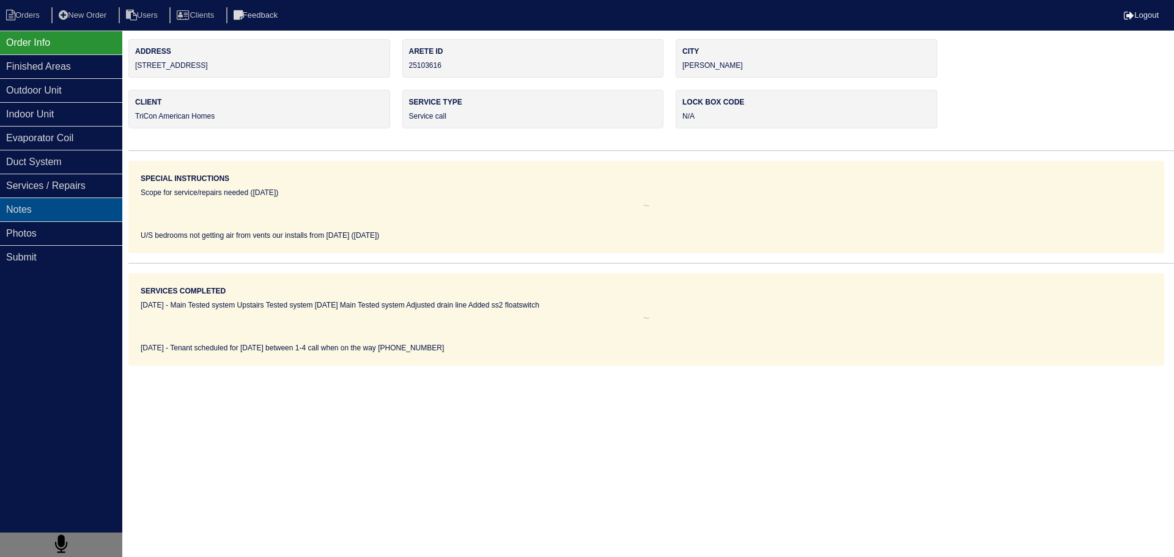
click at [59, 198] on div "Notes" at bounding box center [61, 210] width 122 height 24
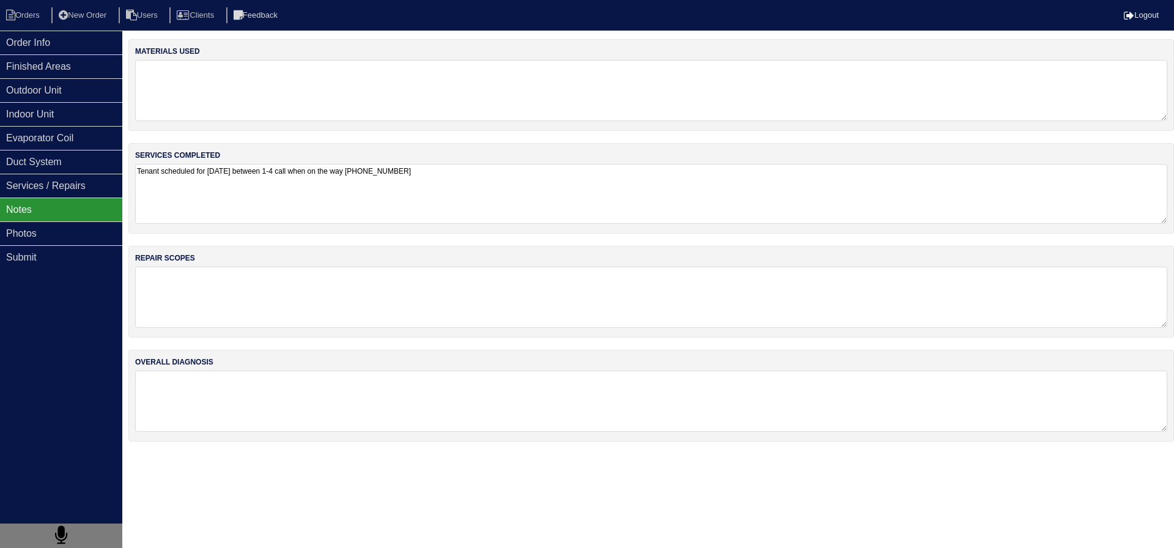
click at [289, 172] on textarea "Tenant scheduled for [DATE] between 1-4 call when on the way [PHONE_NUMBER]" at bounding box center [651, 194] width 1032 height 60
drag, startPoint x: 287, startPoint y: 171, endPoint x: 473, endPoint y: 165, distance: 186.0
click at [473, 165] on textarea "Tenant scheduled for [DATE] between 1-4 call when on the way [PHONE_NUMBER]" at bounding box center [651, 194] width 1032 height 60
click at [83, 34] on div "Order Info" at bounding box center [61, 43] width 122 height 24
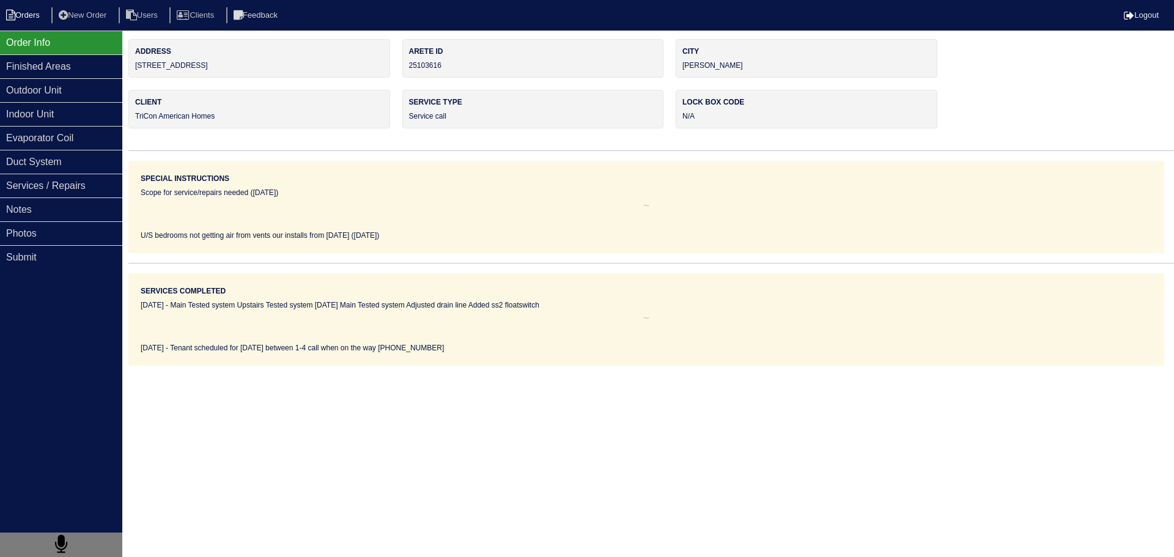
click at [32, 18] on li "Orders" at bounding box center [25, 15] width 50 height 17
select select "15"
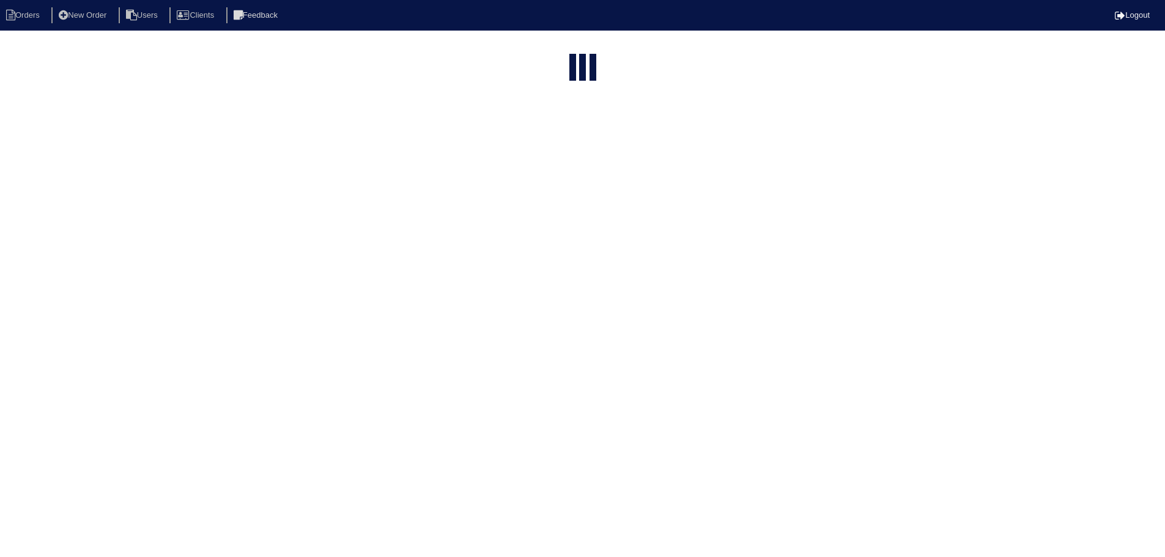
select select "service call"
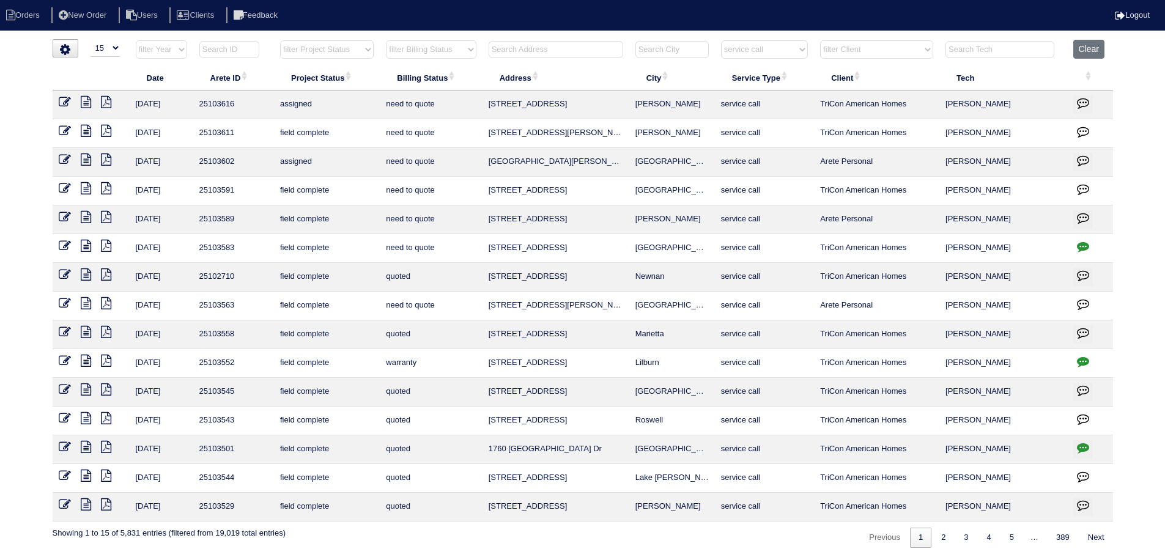
click at [322, 54] on select "filter Project Status -- Any Project Status -- new order assigned in progress f…" at bounding box center [327, 49] width 94 height 18
click at [280, 40] on select "filter Project Status -- Any Project Status -- new order assigned in progress f…" at bounding box center [327, 49] width 94 height 18
select select "assigned"
select select "service call"
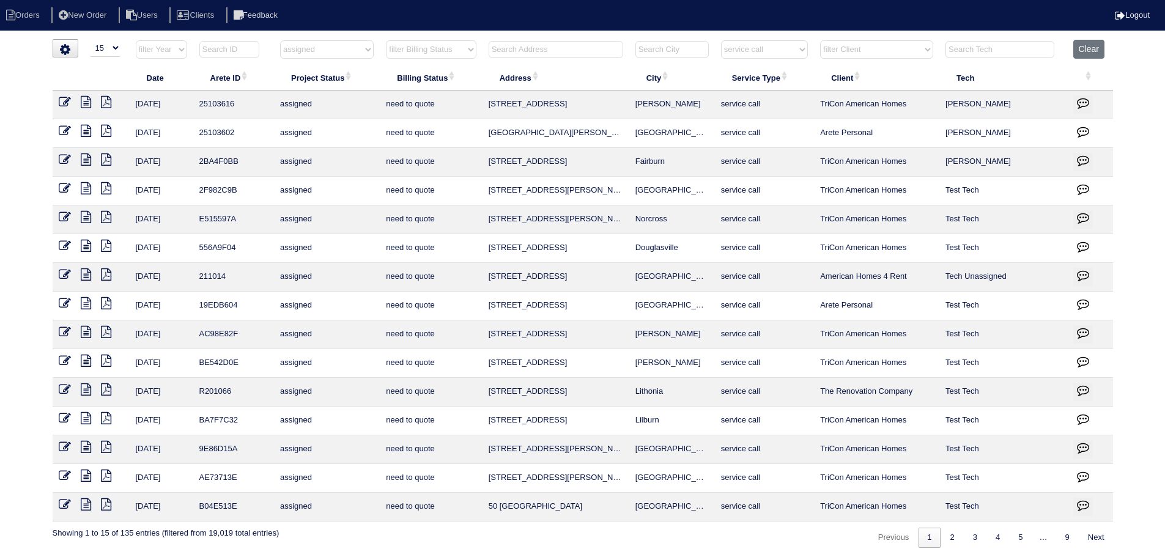
click at [760, 46] on select "filter Service Type -- Any Service Type -- initial service basic service mainte…" at bounding box center [764, 49] width 87 height 18
select select
click at [722, 40] on select "filter Service Type -- Any Service Type -- initial service basic service mainte…" at bounding box center [764, 49] width 87 height 18
select select "assigned"
